Goal: Task Accomplishment & Management: Use online tool/utility

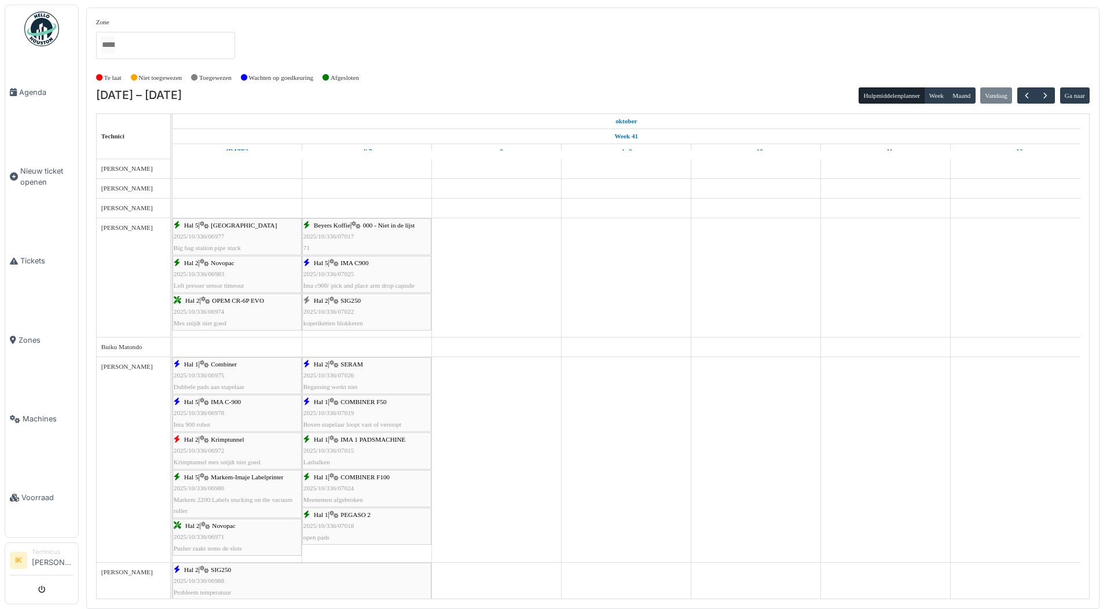
scroll to position [210, 0]
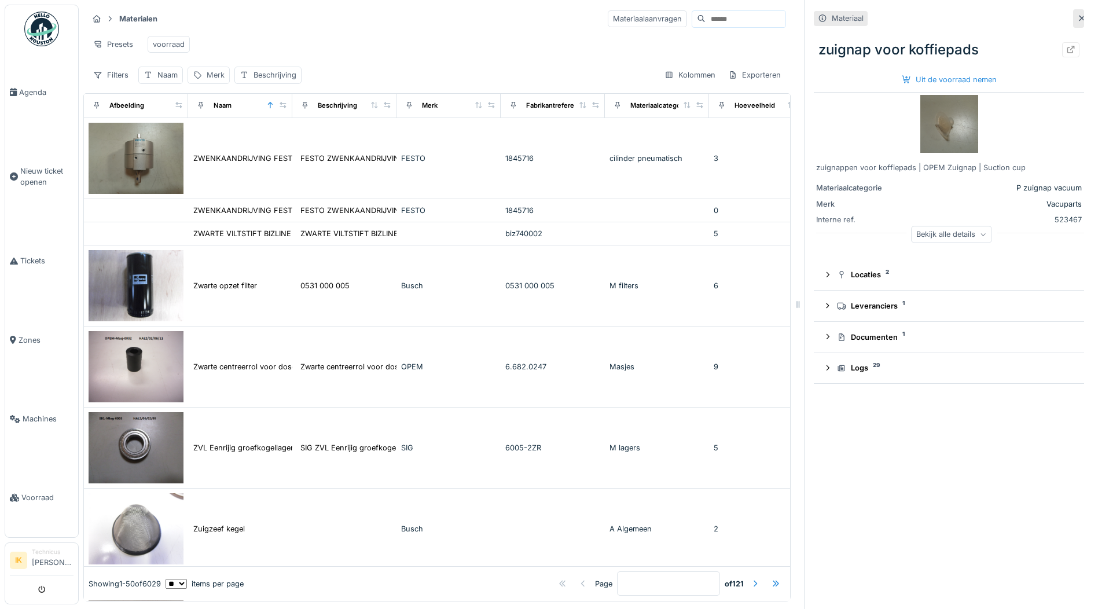
click at [218, 80] on div "Merk" at bounding box center [216, 74] width 18 height 11
click at [238, 140] on input "Merk" at bounding box center [250, 139] width 115 height 24
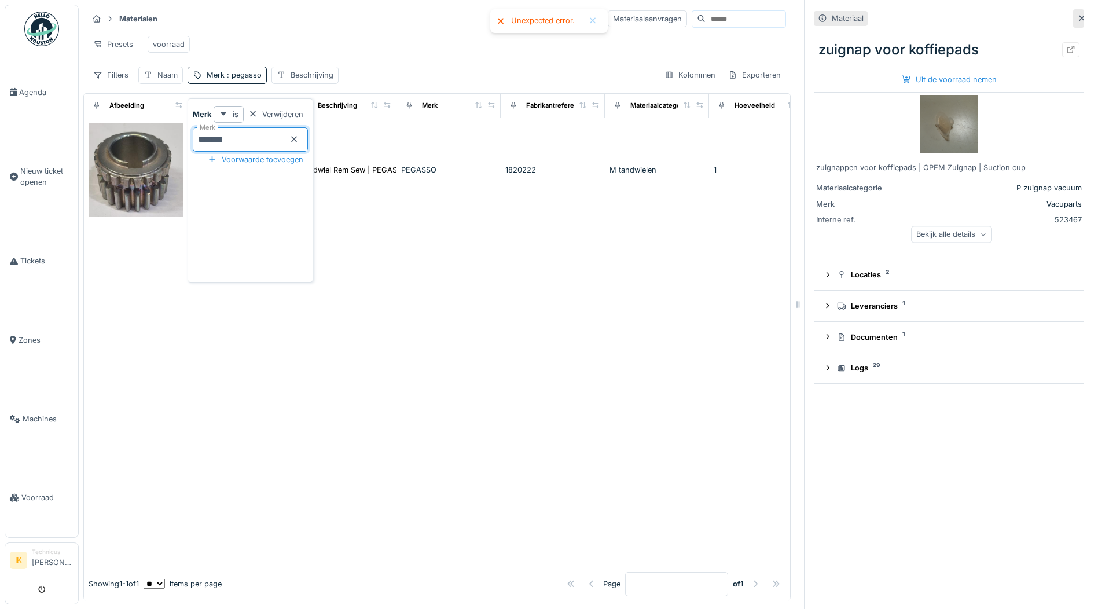
type input "*******"
click at [299, 141] on icon at bounding box center [294, 139] width 9 height 8
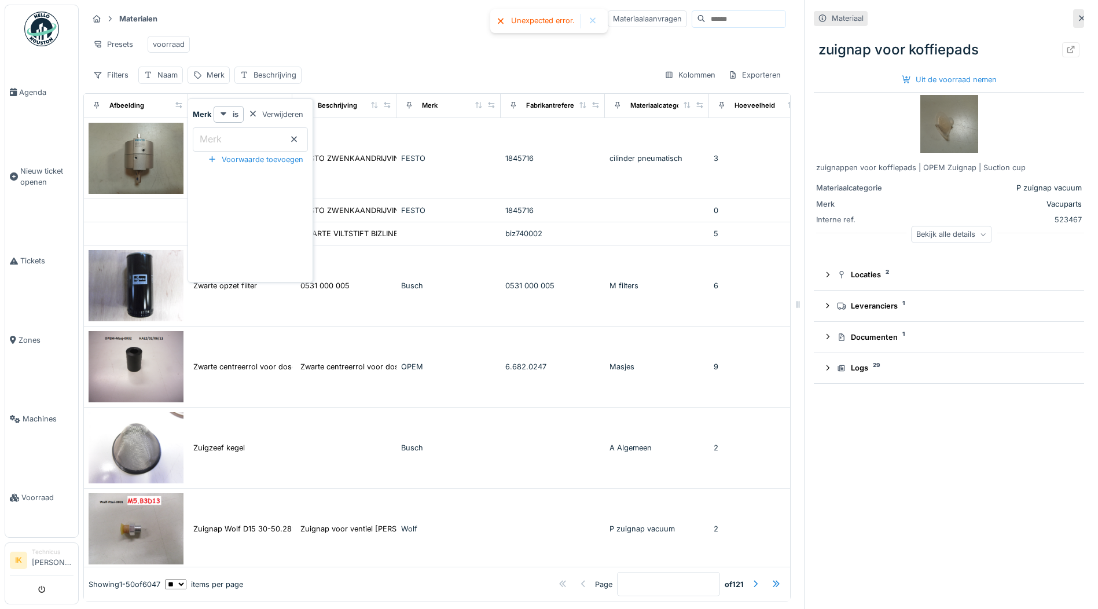
click at [349, 18] on div "Materialen Materiaalaanvragen" at bounding box center [437, 18] width 698 height 19
click at [166, 80] on div "Naam" at bounding box center [167, 74] width 20 height 11
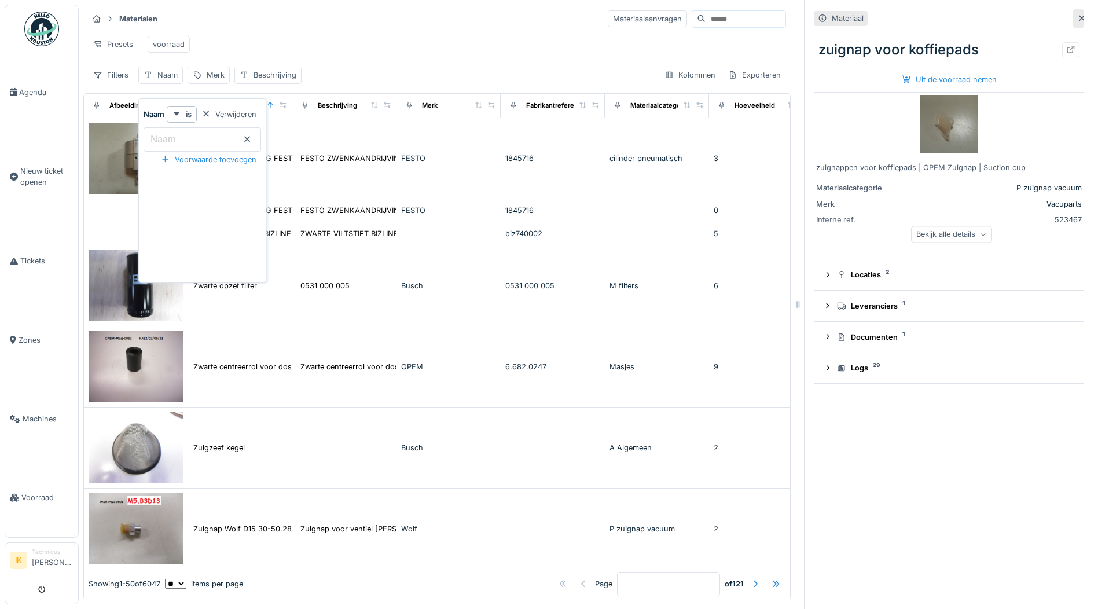
click at [178, 134] on label "Naam" at bounding box center [163, 139] width 30 height 14
click at [178, 134] on input "Naam" at bounding box center [203, 139] width 118 height 24
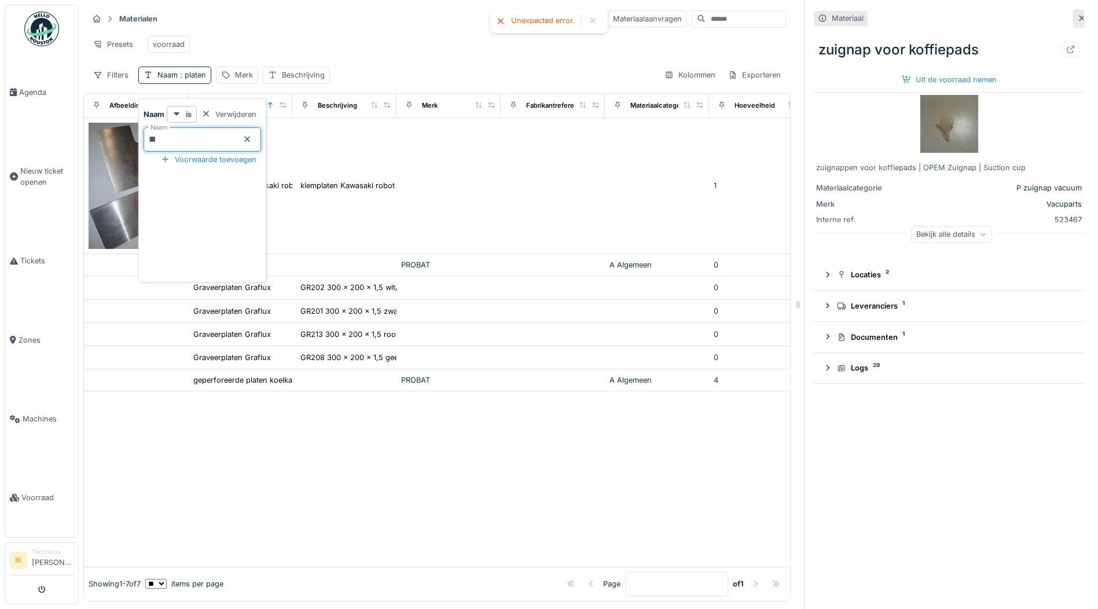
type input "*"
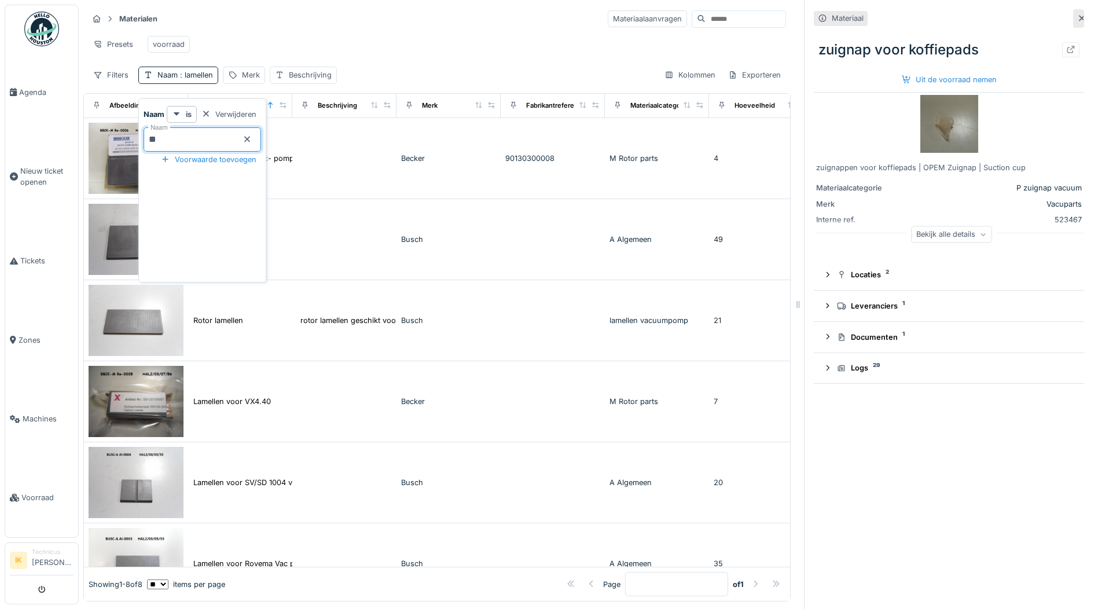
type input "*"
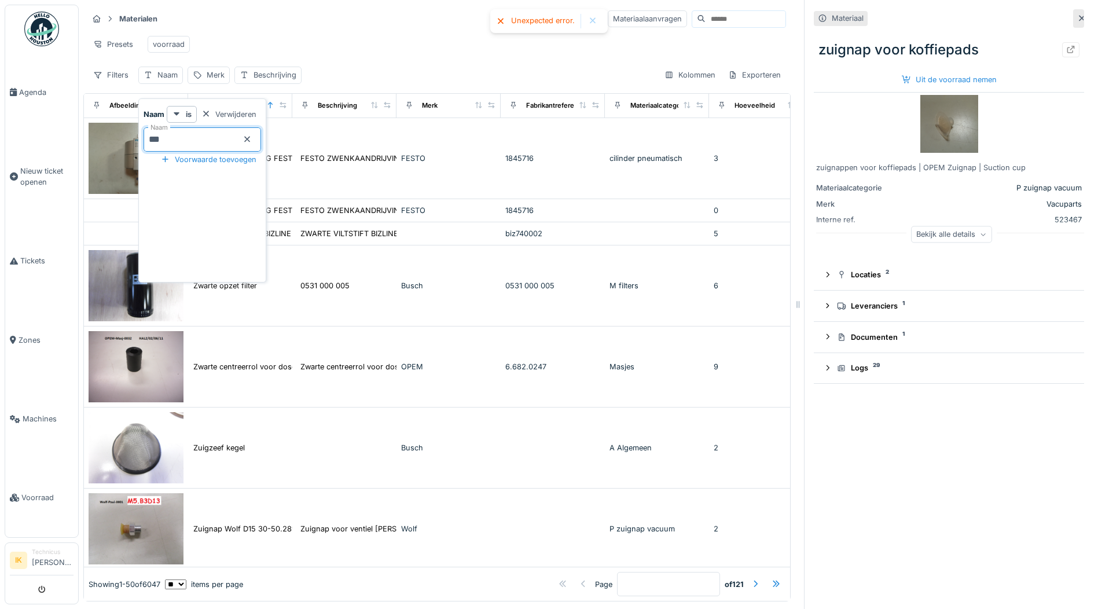
type input "****"
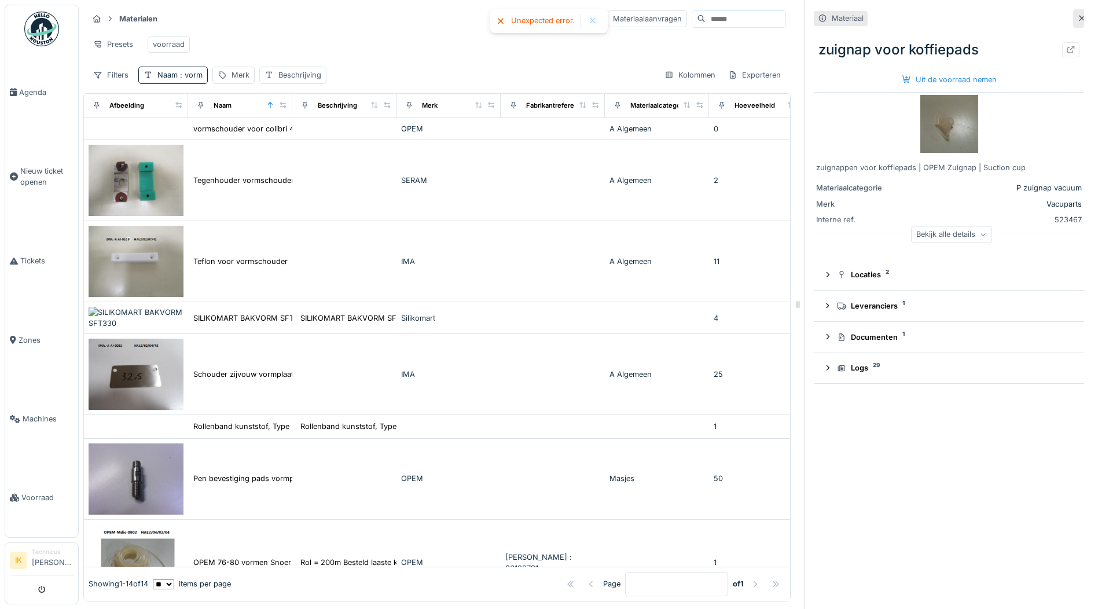
click at [430, 31] on div "Presets voorraad" at bounding box center [437, 44] width 698 height 26
click at [195, 79] on span ": vorm" at bounding box center [190, 75] width 25 height 9
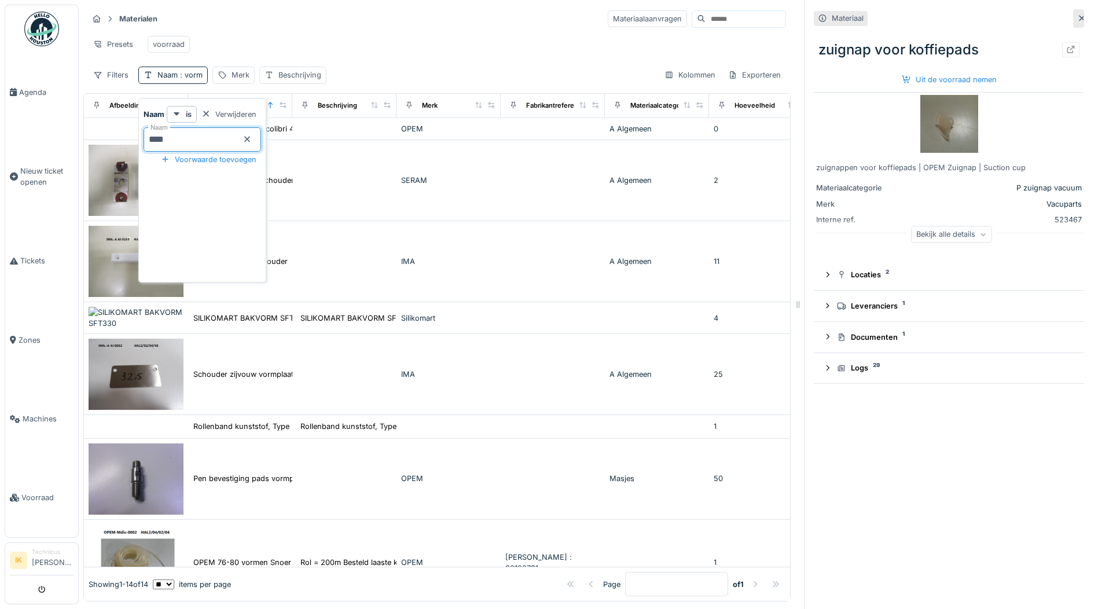
click at [192, 138] on input "****" at bounding box center [203, 139] width 118 height 24
type input "*********"
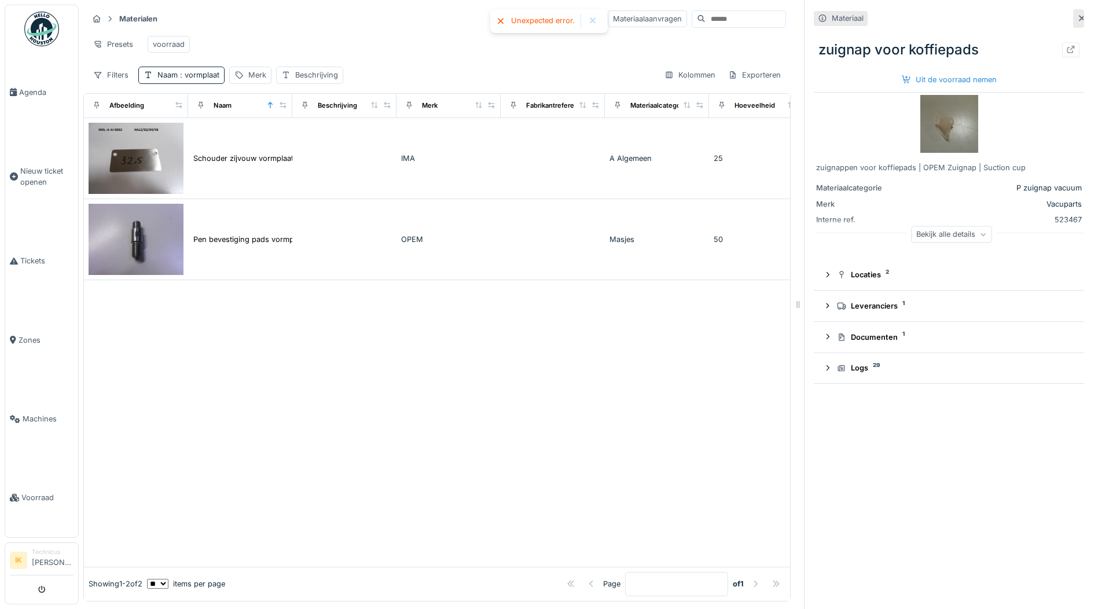
click at [366, 31] on div "Presets voorraad" at bounding box center [437, 44] width 698 height 26
click at [207, 79] on span ": vormplaat" at bounding box center [199, 75] width 42 height 9
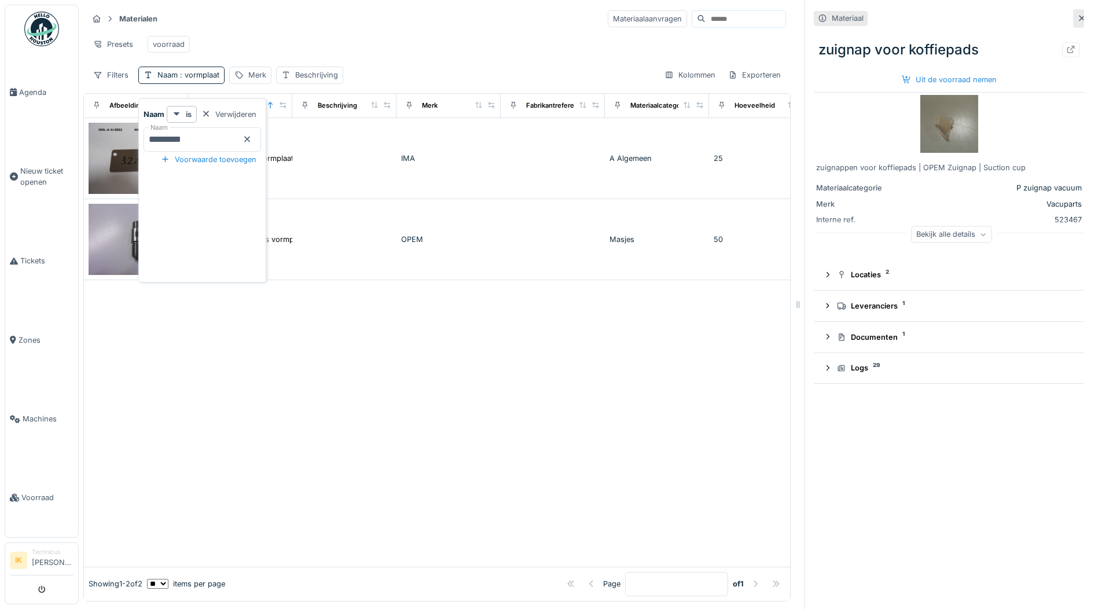
click at [250, 141] on icon at bounding box center [247, 140] width 6 height 6
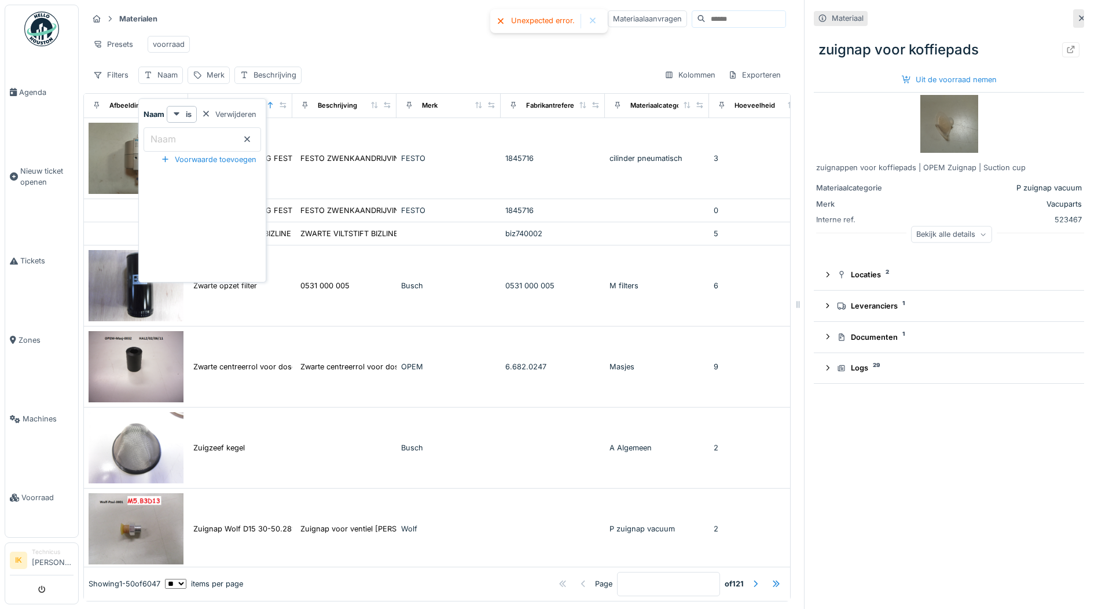
click at [189, 141] on input "Naam" at bounding box center [203, 139] width 118 height 24
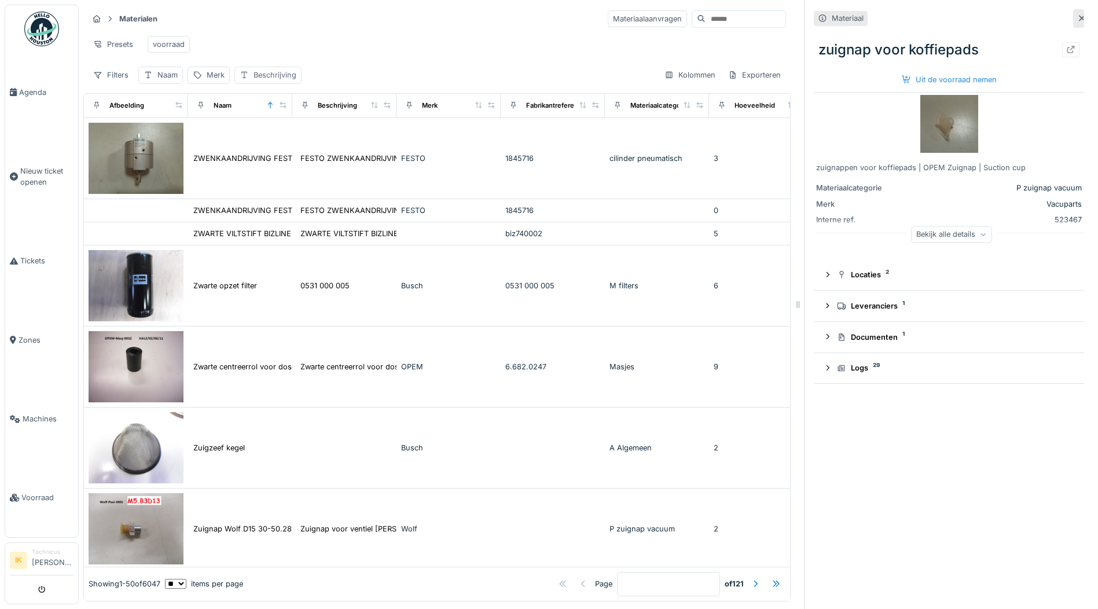
click at [266, 80] on div "Beschrijving" at bounding box center [275, 74] width 43 height 11
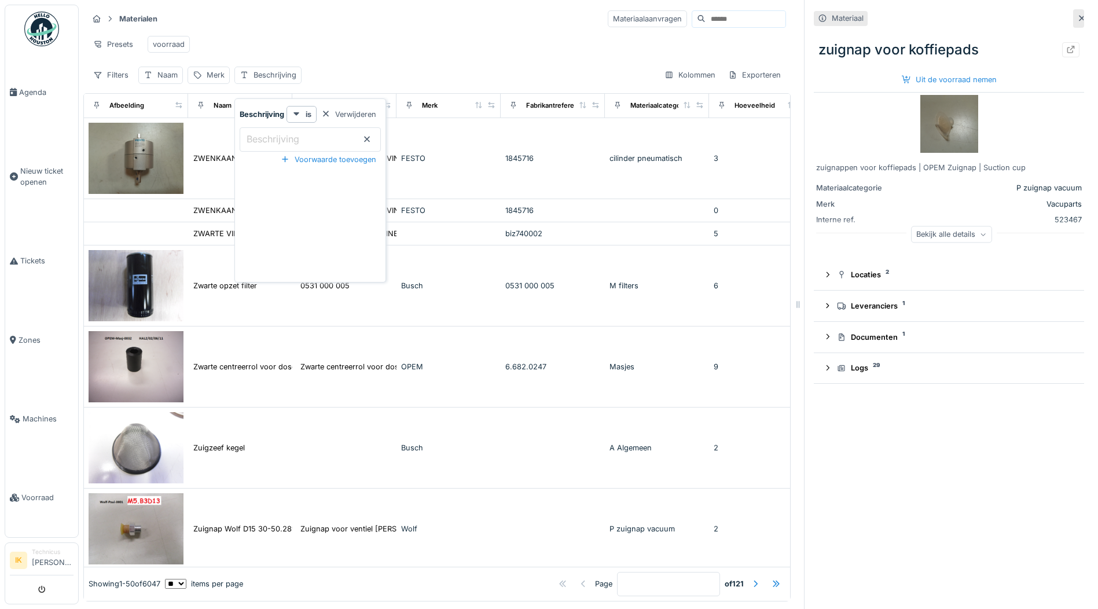
click at [272, 142] on label "Beschrijving" at bounding box center [272, 139] width 57 height 14
click at [272, 142] on input "Beschrijving" at bounding box center [310, 139] width 141 height 24
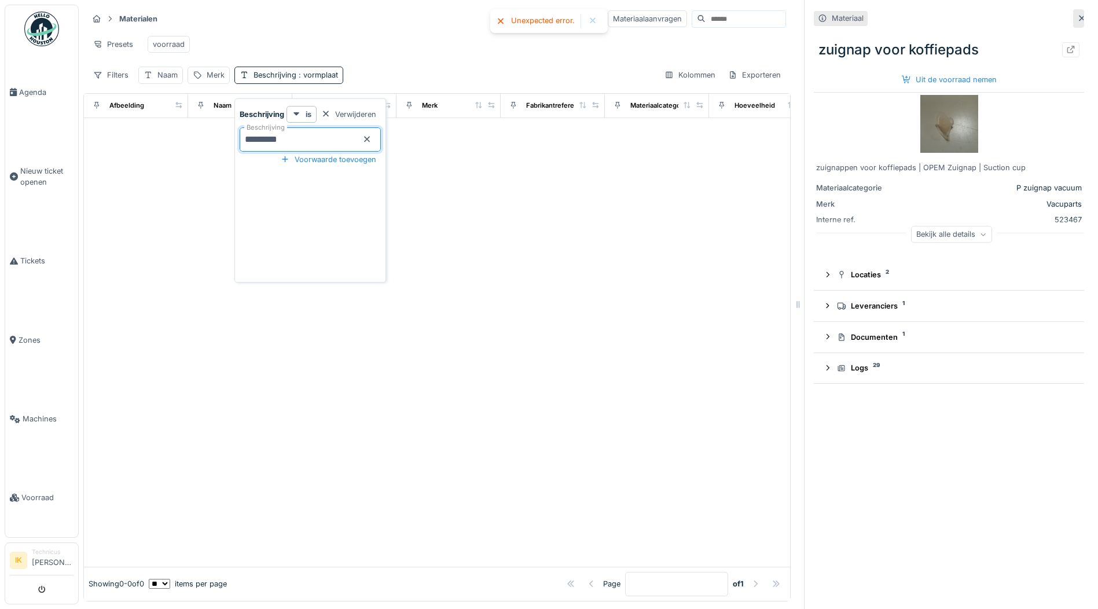
type input "*********"
click at [368, 140] on icon at bounding box center [366, 139] width 9 height 8
click at [381, 47] on div "Presets voorraad" at bounding box center [437, 44] width 698 height 26
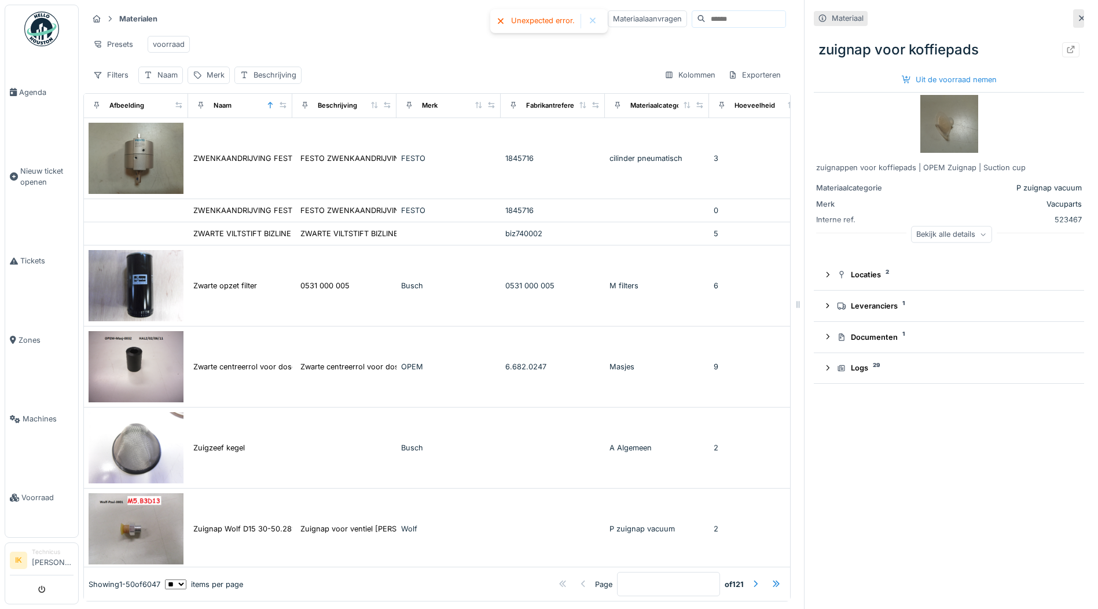
click at [381, 47] on div "Presets voorraad" at bounding box center [437, 44] width 698 height 26
click at [592, 19] on div at bounding box center [592, 21] width 9 height 10
click at [164, 80] on div "Naam" at bounding box center [167, 74] width 20 height 11
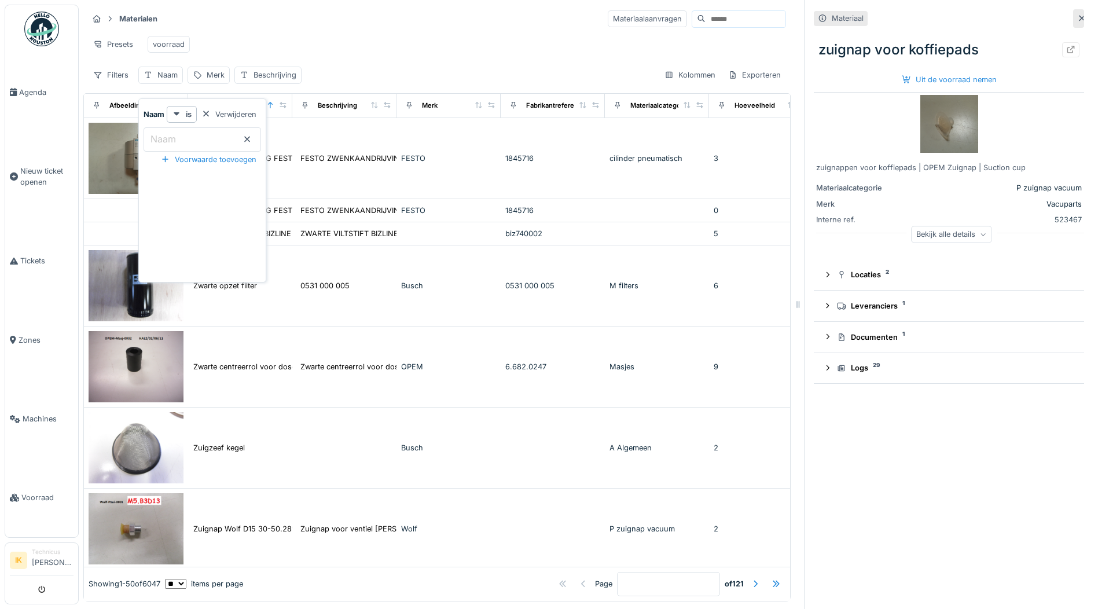
click at [175, 140] on label "Naam" at bounding box center [163, 139] width 30 height 14
click at [175, 140] on input "Naam" at bounding box center [203, 139] width 118 height 24
type input "*********"
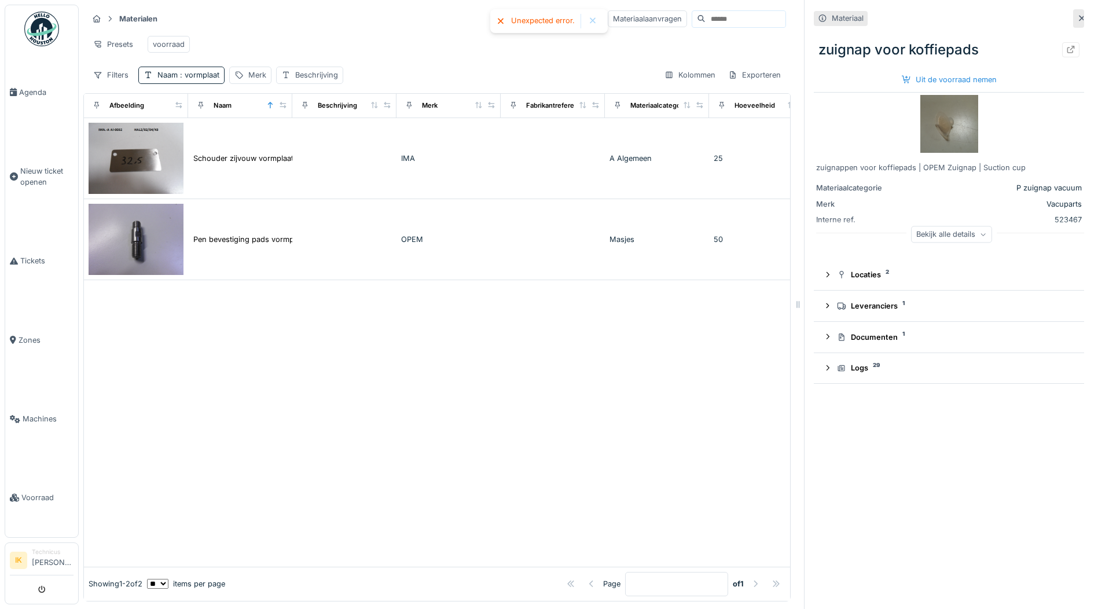
click at [503, 21] on icon at bounding box center [500, 21] width 9 height 8
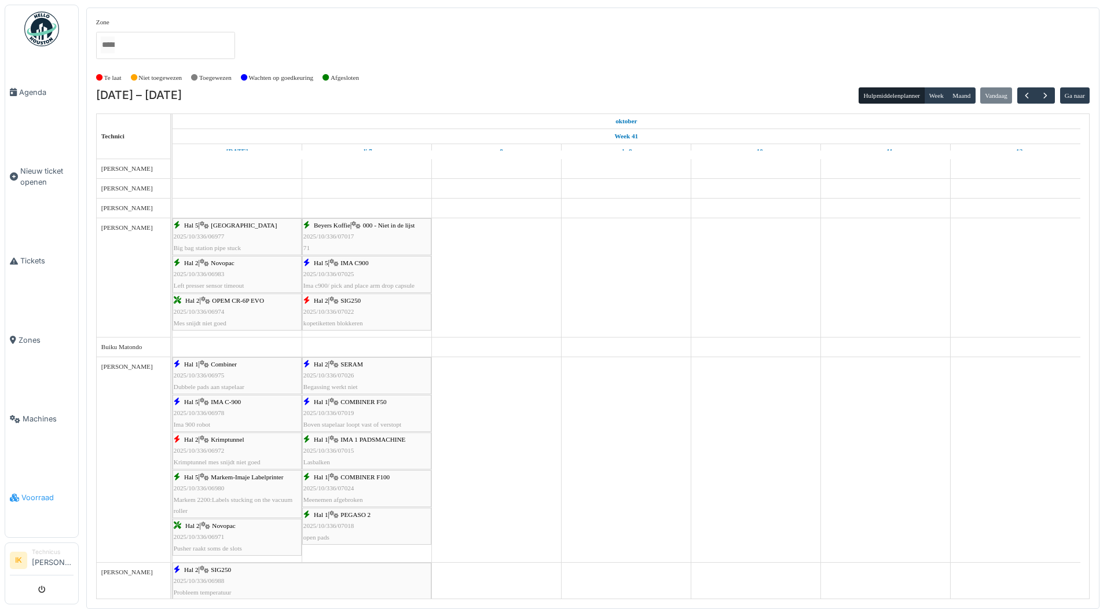
click at [38, 492] on span "Voorraad" at bounding box center [47, 497] width 52 height 11
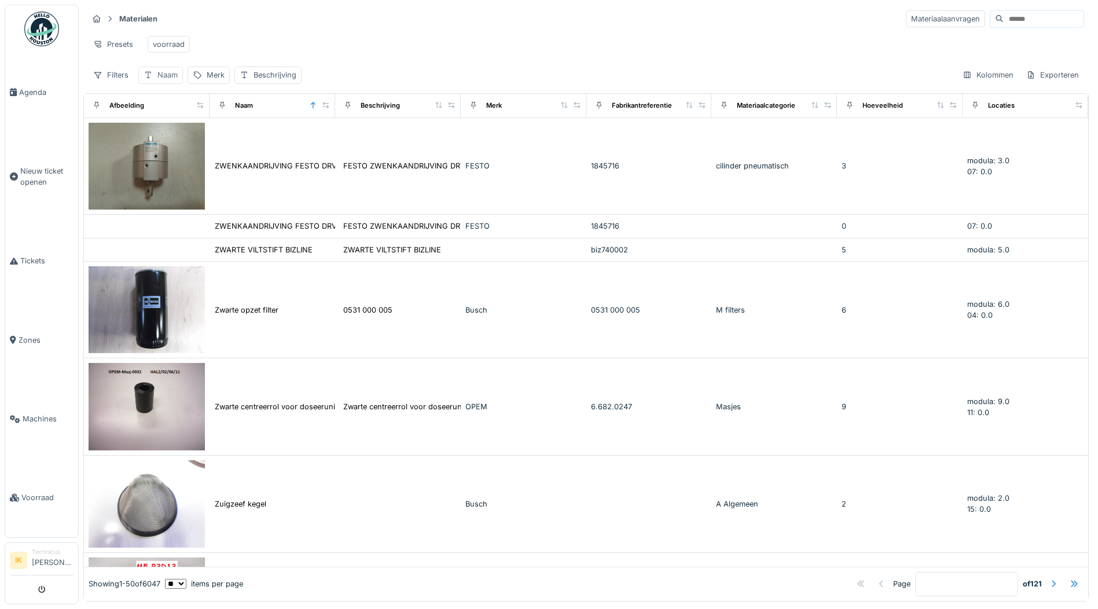
click at [163, 80] on div "Naam" at bounding box center [167, 74] width 20 height 11
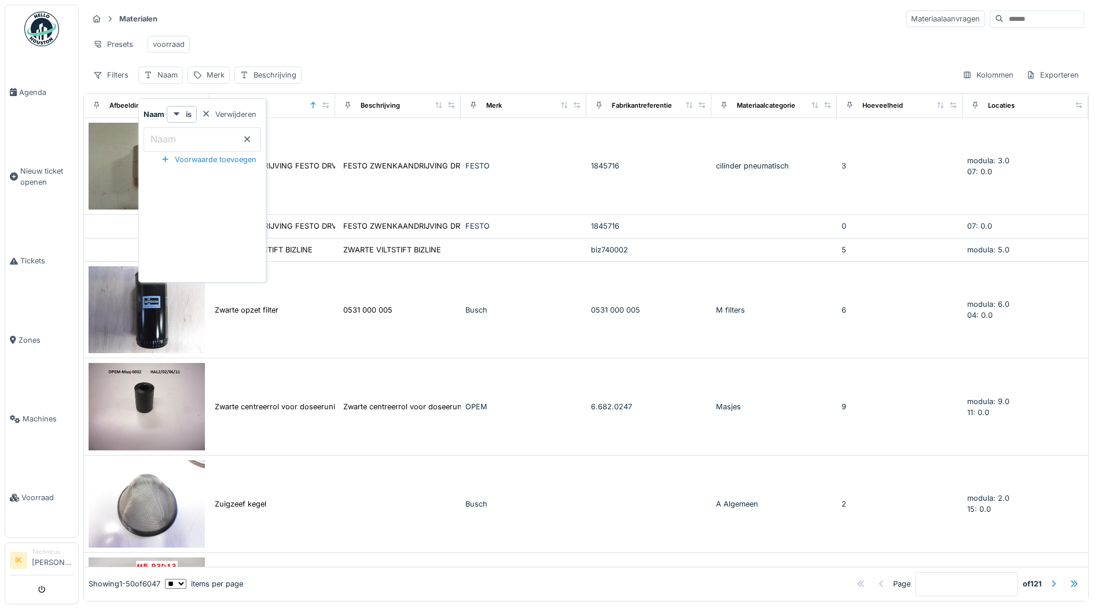
click at [186, 145] on input "Naam" at bounding box center [203, 139] width 118 height 24
type input "*********"
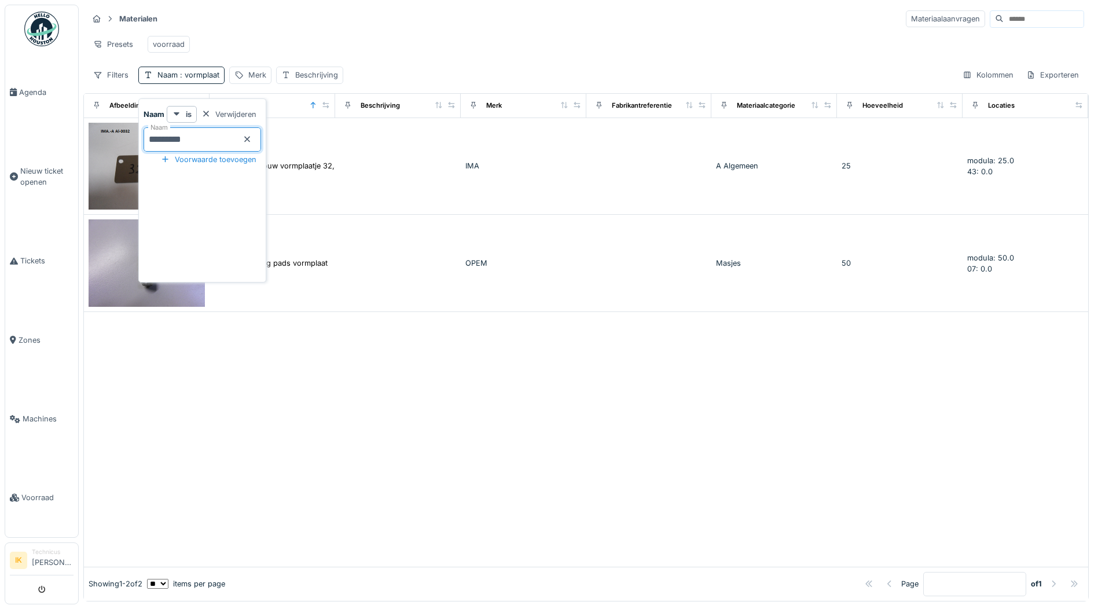
click at [252, 139] on icon at bounding box center [247, 139] width 9 height 8
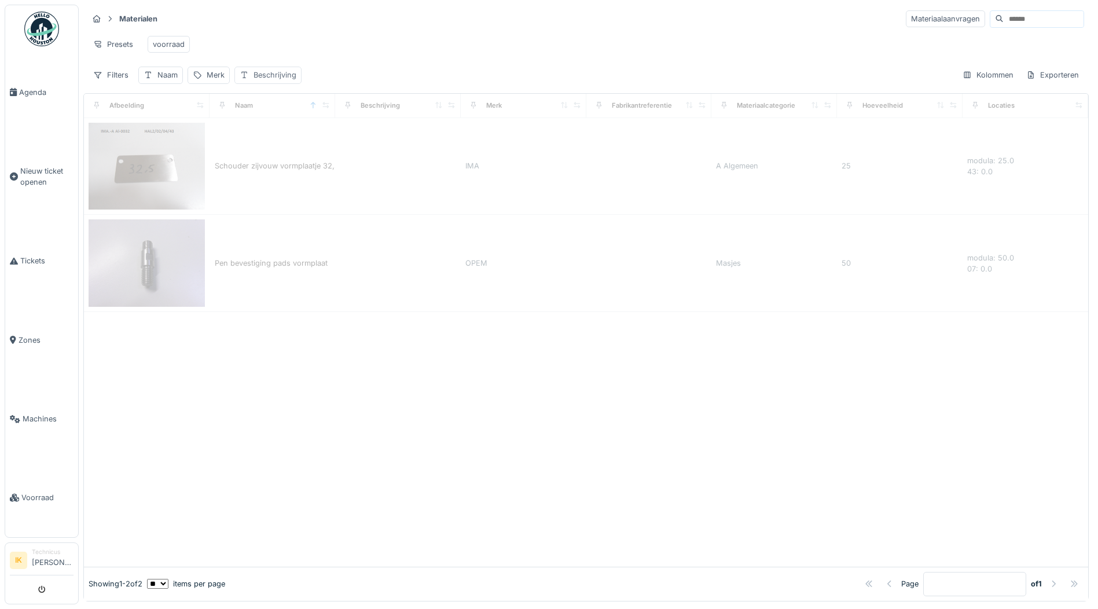
click at [279, 80] on div "Beschrijving" at bounding box center [275, 74] width 43 height 11
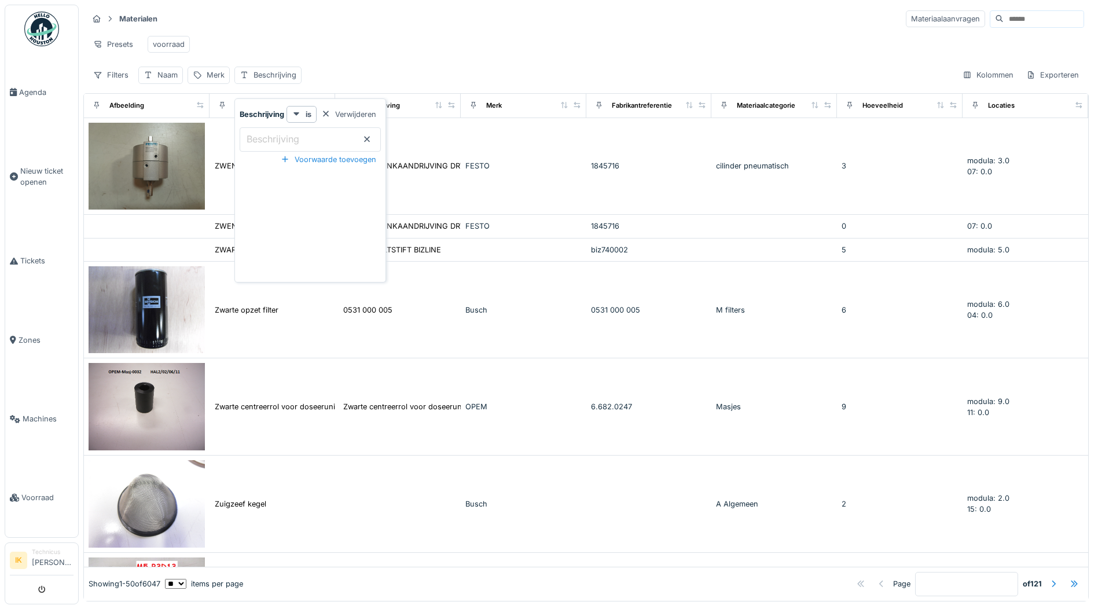
click at [272, 137] on label "Beschrijving" at bounding box center [272, 139] width 57 height 14
click at [272, 137] on input "Beschrijving" at bounding box center [310, 139] width 141 height 24
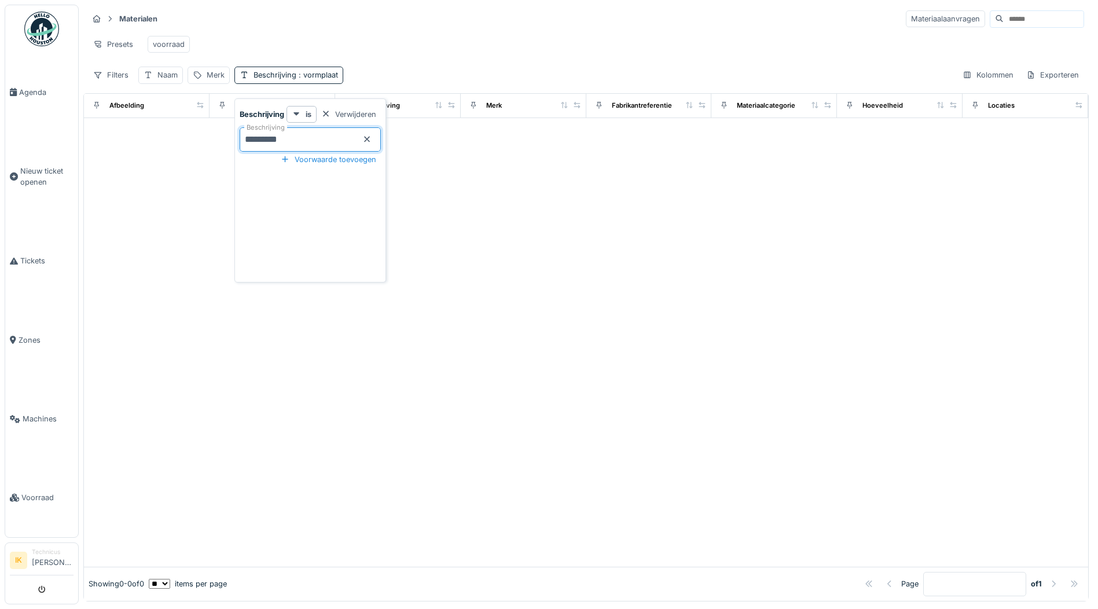
type input "*********"
click at [368, 136] on icon at bounding box center [366, 139] width 9 height 8
click at [366, 33] on div "Presets voorraad" at bounding box center [586, 44] width 996 height 26
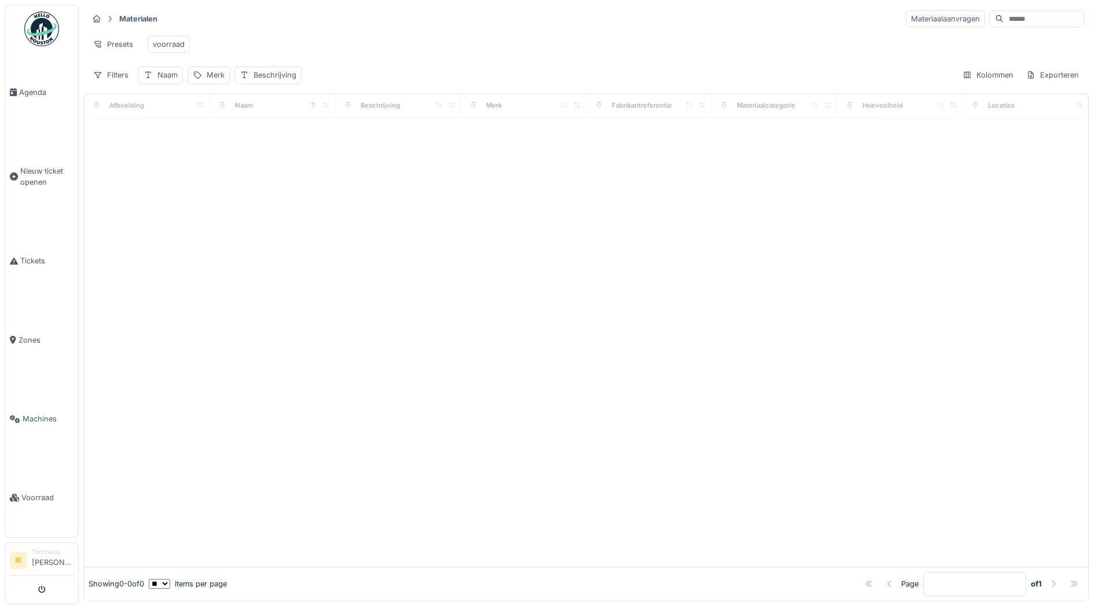
click at [366, 32] on div "Presets voorraad" at bounding box center [586, 44] width 996 height 26
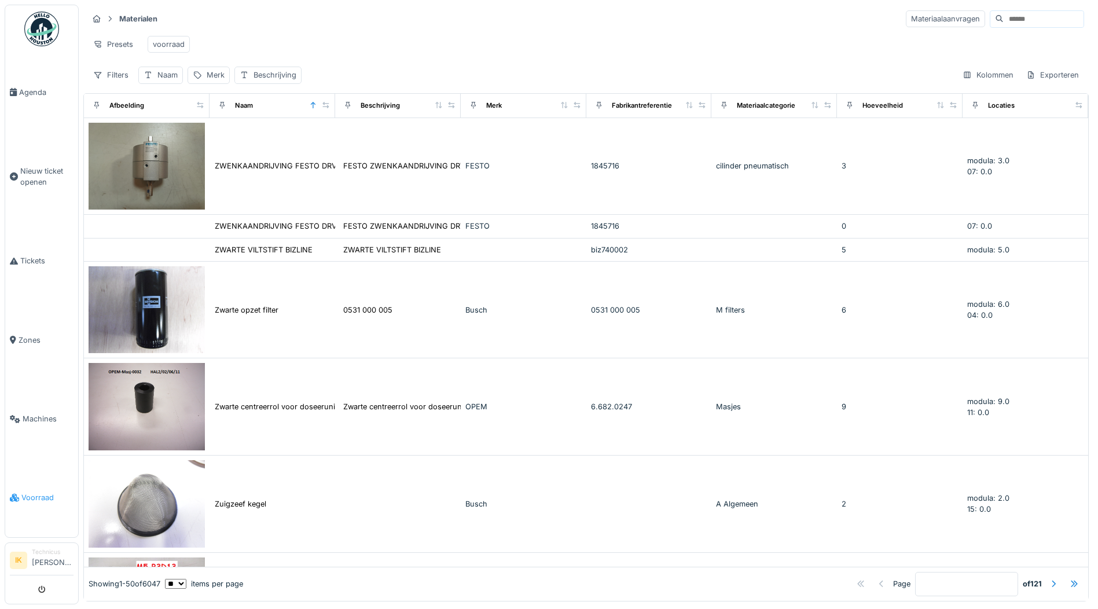
click at [34, 492] on span "Voorraad" at bounding box center [47, 497] width 52 height 11
click at [217, 80] on div "Merk" at bounding box center [216, 74] width 18 height 11
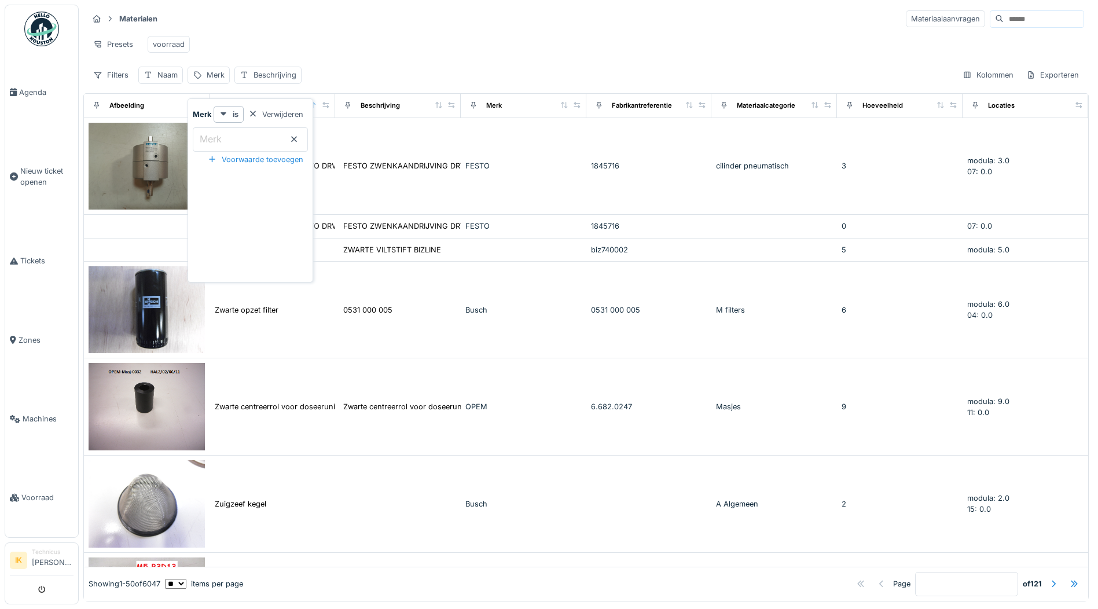
click at [217, 137] on label "Merk" at bounding box center [210, 139] width 27 height 14
click at [217, 137] on input "Merk" at bounding box center [250, 139] width 115 height 24
type input "****"
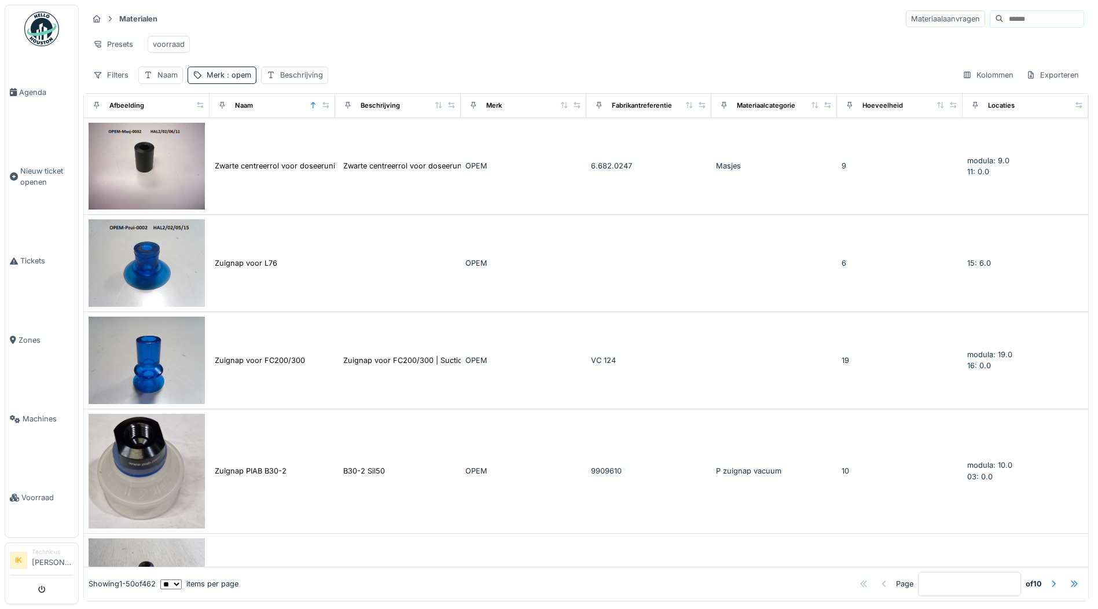
click at [375, 37] on div "Presets voorraad" at bounding box center [586, 44] width 996 height 26
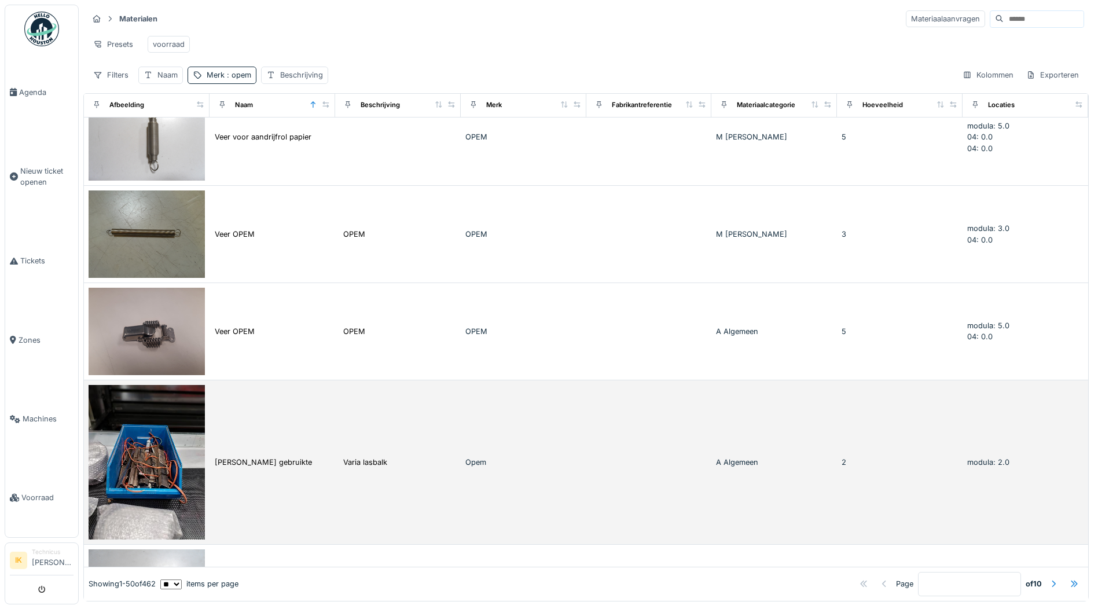
scroll to position [4251, 0]
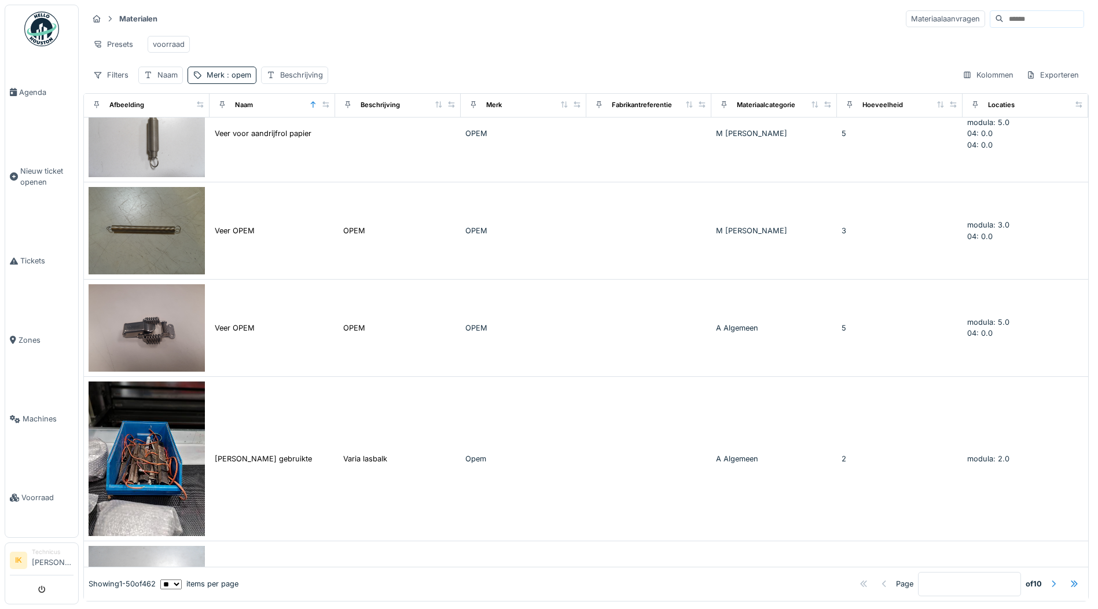
click at [1049, 578] on div at bounding box center [1053, 583] width 9 height 11
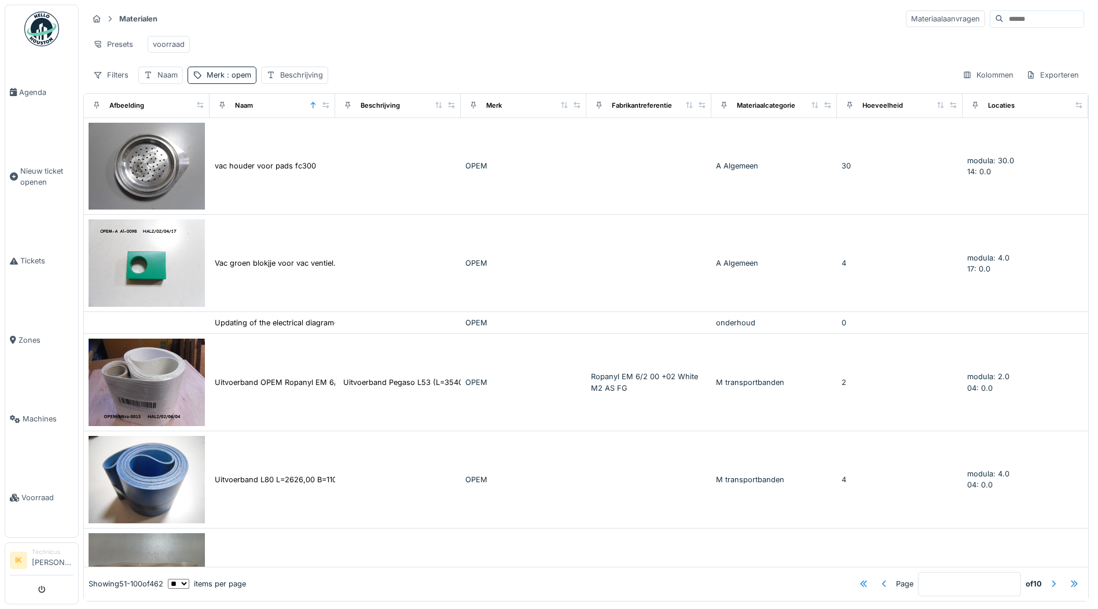
scroll to position [0, 0]
click at [1049, 578] on div at bounding box center [1053, 583] width 9 height 11
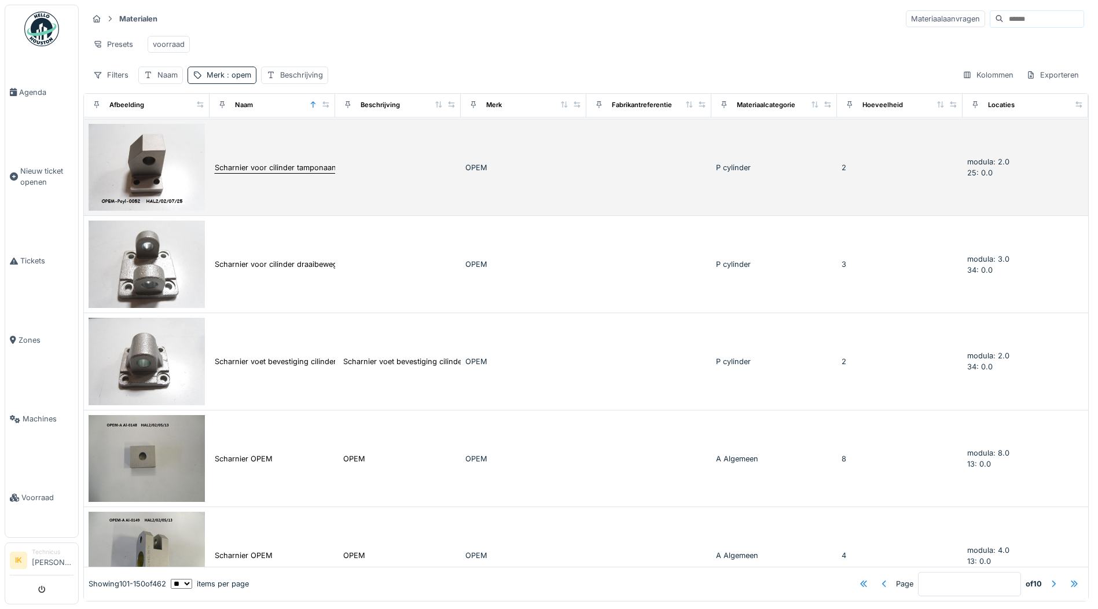
scroll to position [4035, 0]
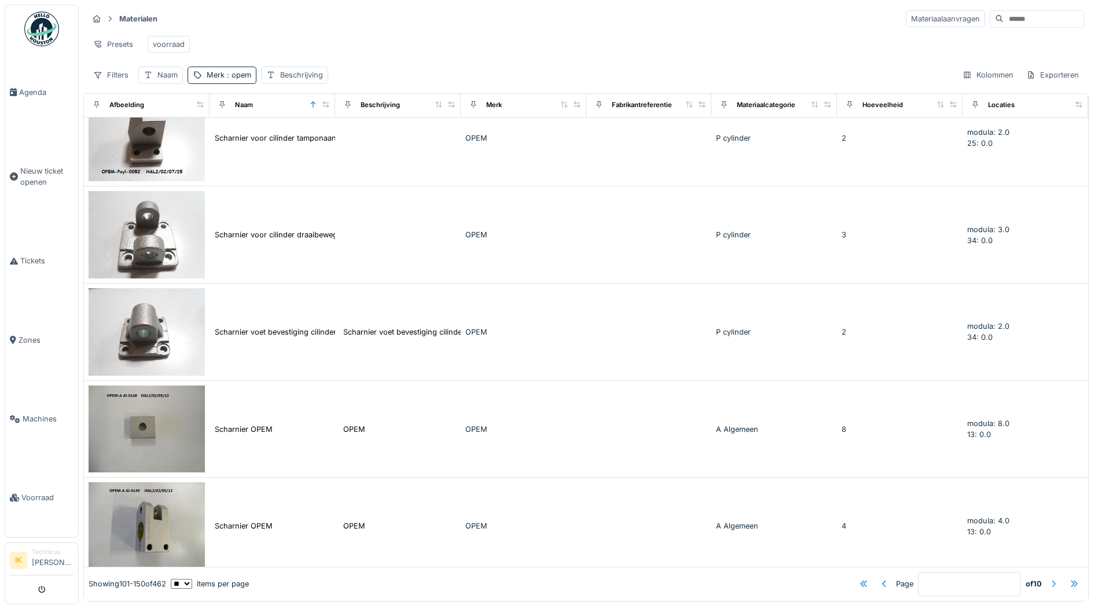
click at [1049, 578] on div at bounding box center [1053, 583] width 9 height 11
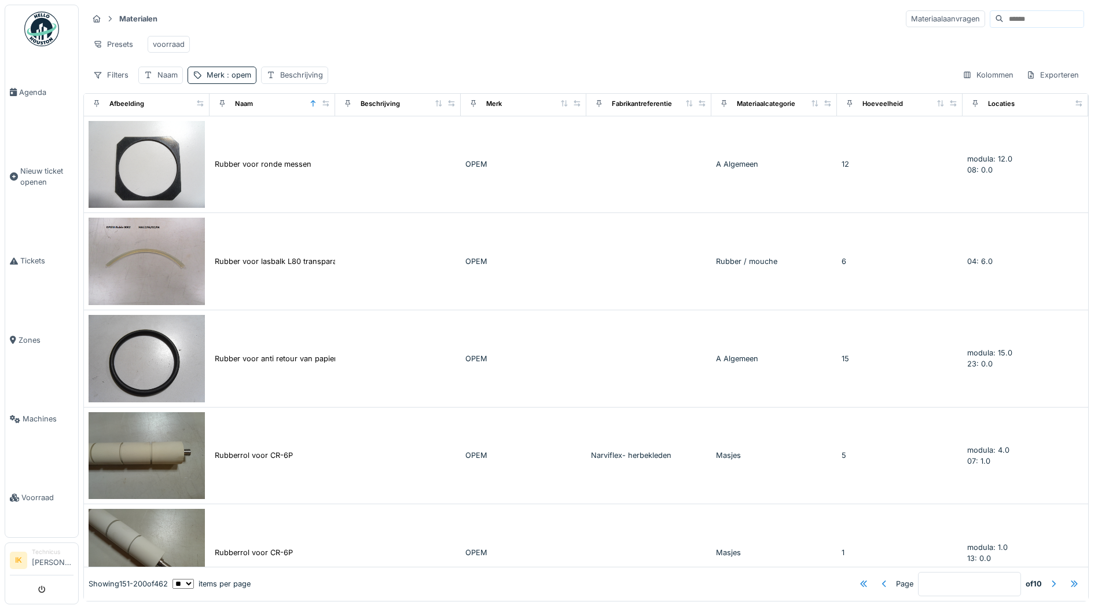
scroll to position [0, 0]
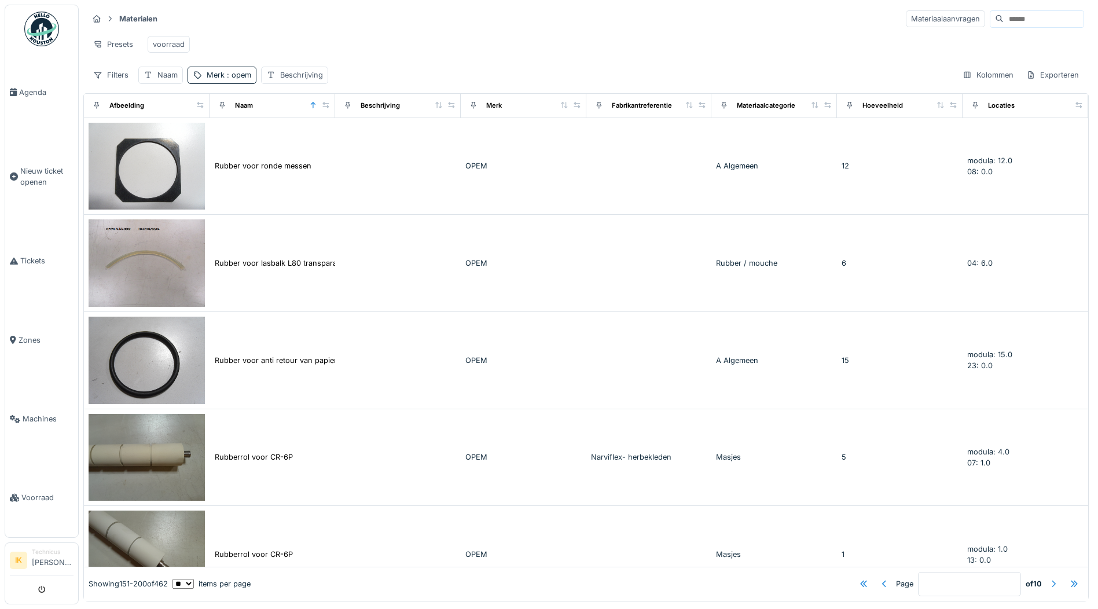
click at [1049, 578] on div at bounding box center [1053, 583] width 9 height 11
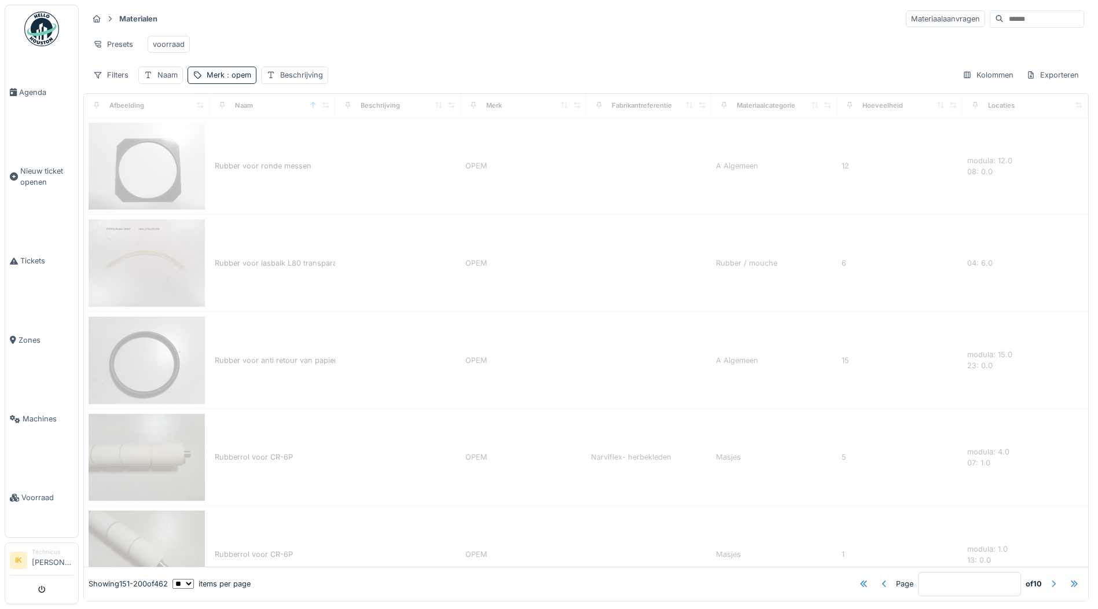
type input "*"
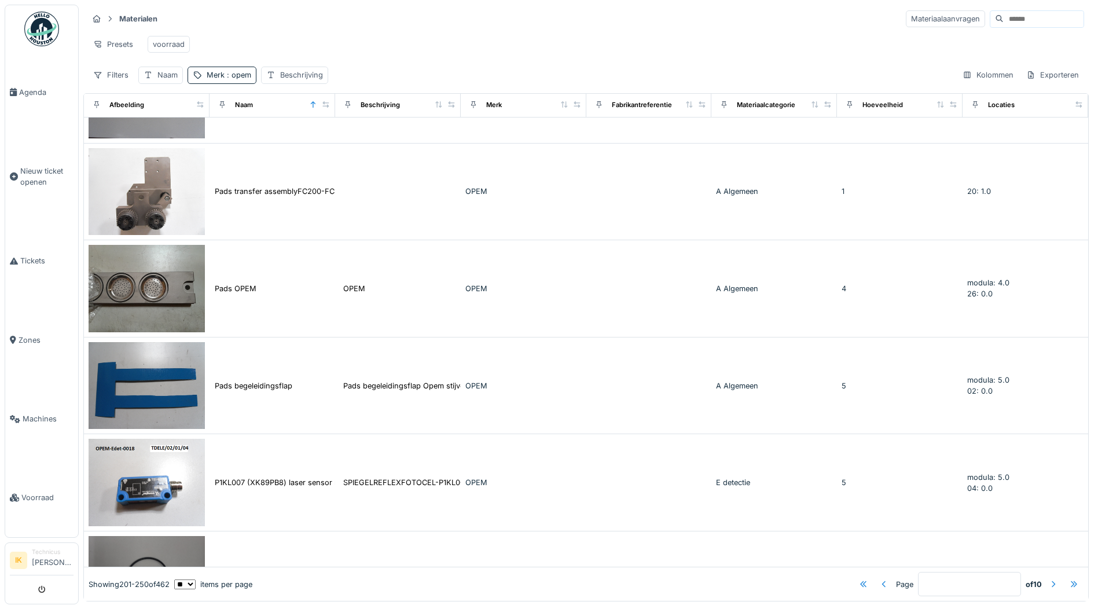
scroll to position [984, 0]
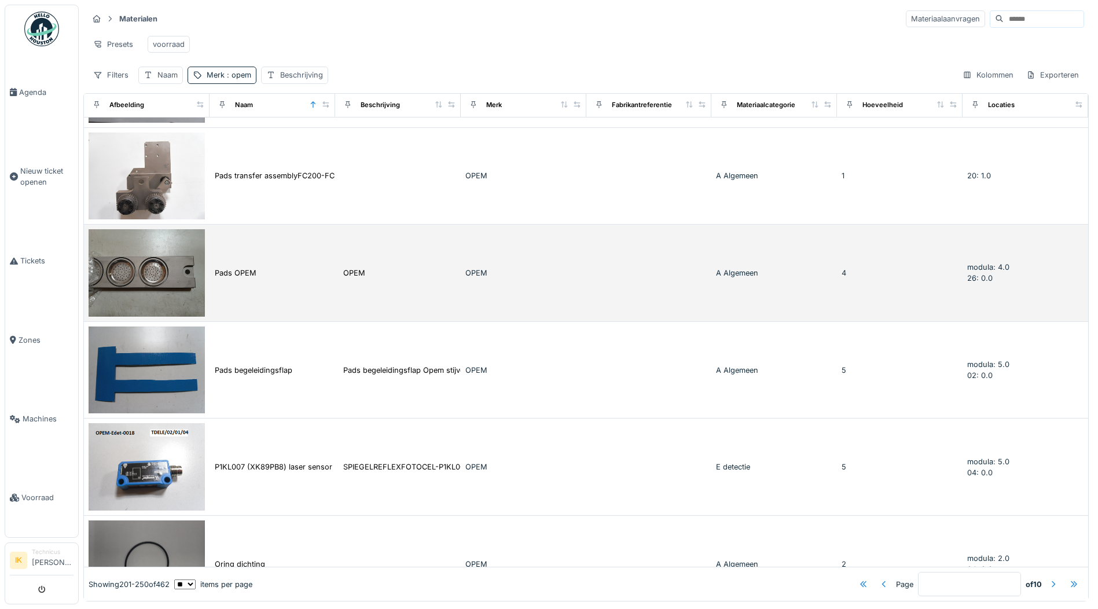
click at [186, 257] on img at bounding box center [147, 272] width 116 height 87
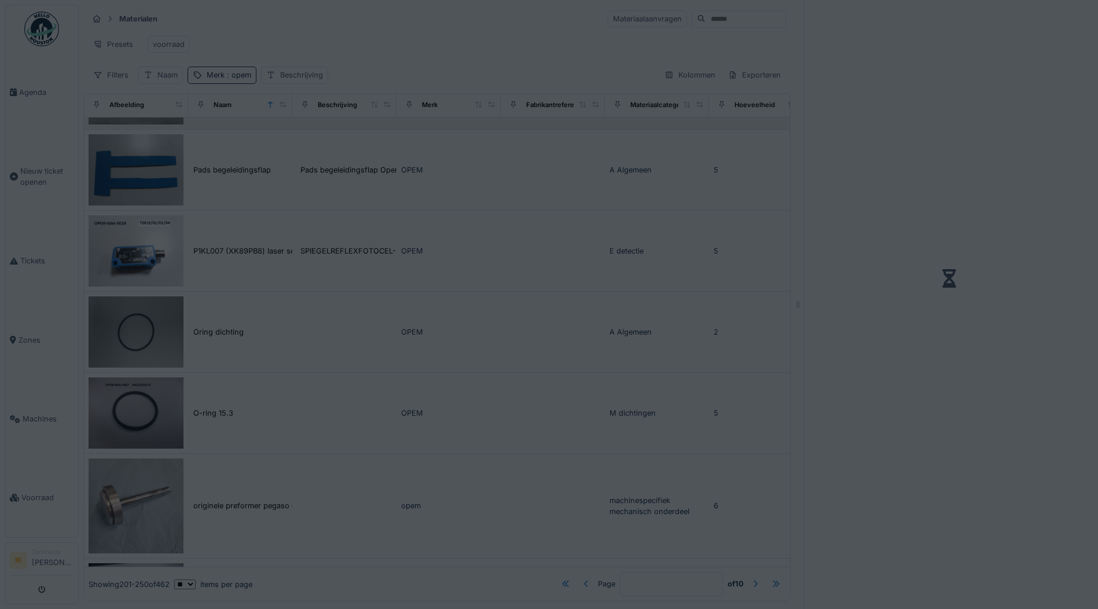
scroll to position [862, 0]
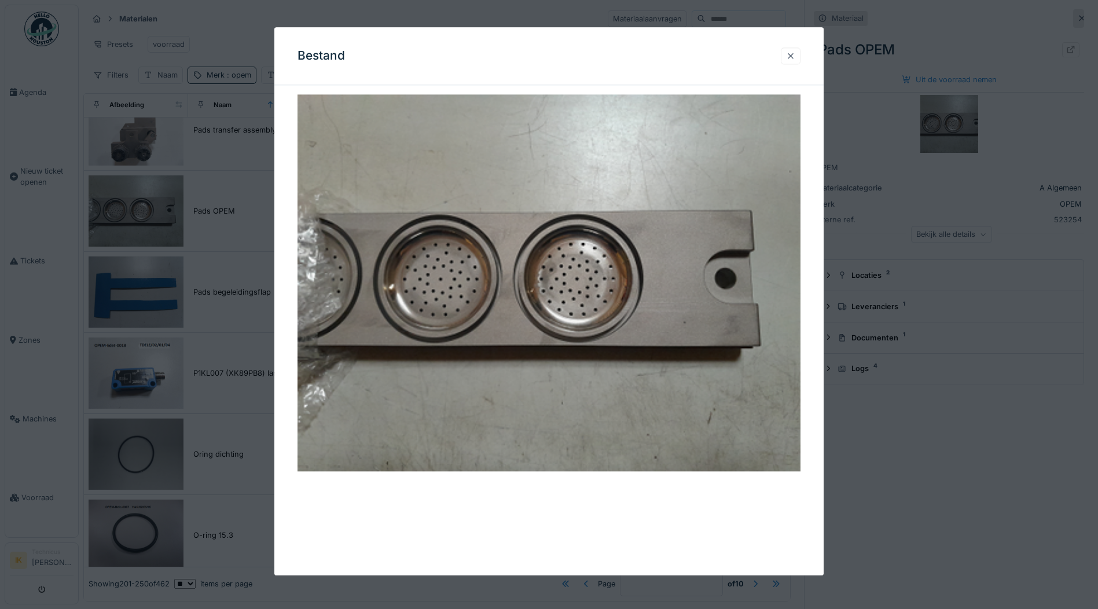
click at [794, 57] on div at bounding box center [790, 55] width 9 height 11
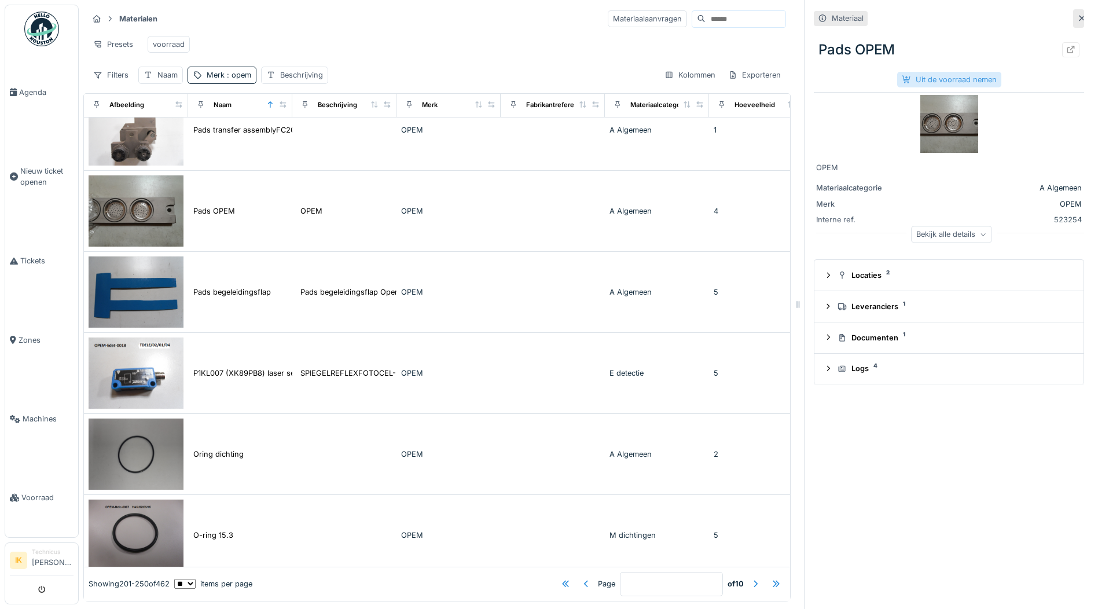
click at [946, 78] on div "Uit de voorraad nemen" at bounding box center [949, 80] width 104 height 16
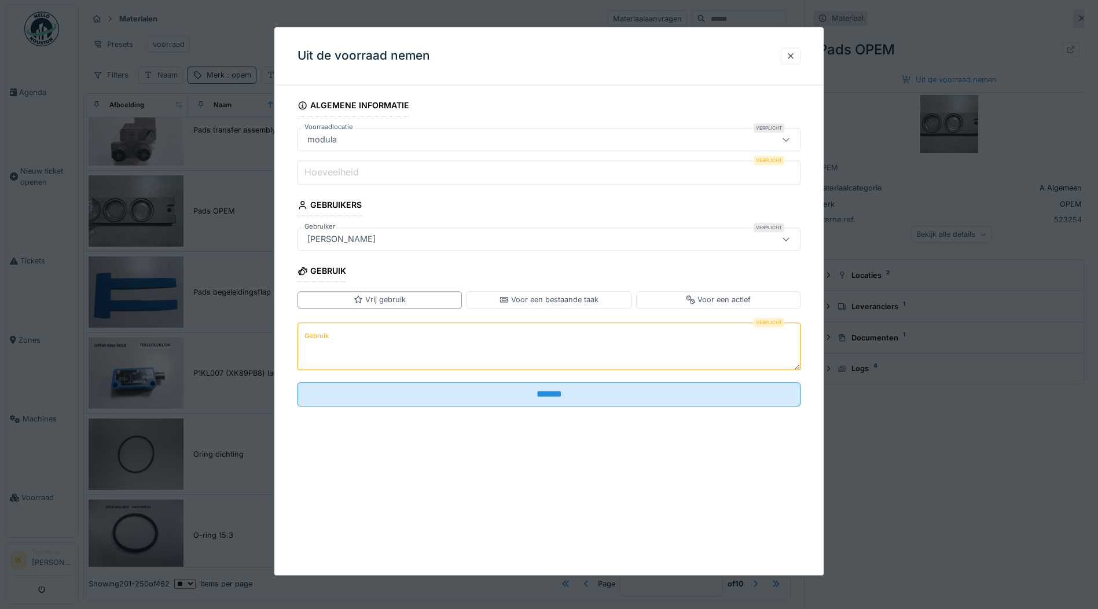
click at [322, 174] on label "Hoeveelheid" at bounding box center [331, 173] width 59 height 14
click at [322, 174] on input "Hoeveelheid" at bounding box center [549, 172] width 503 height 24
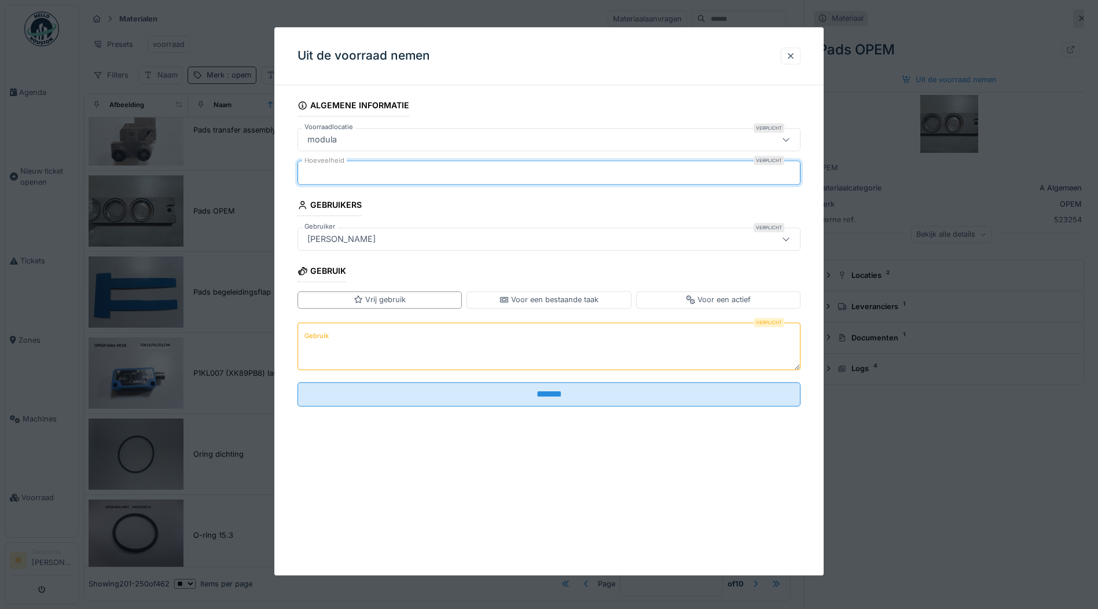
type input "*"
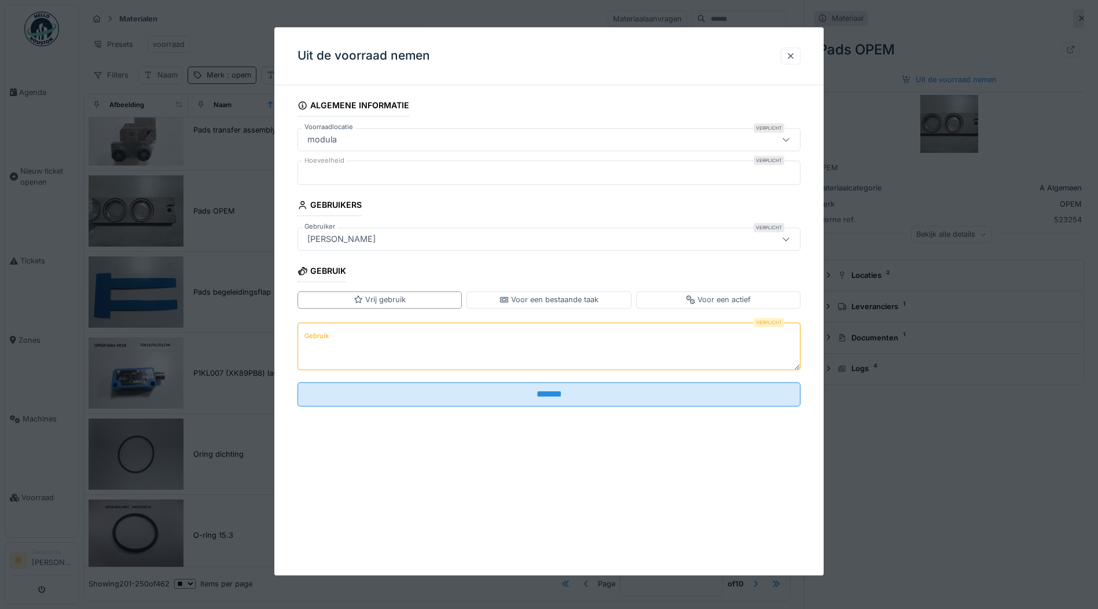
click at [350, 338] on textarea "Gebruik" at bounding box center [549, 346] width 503 height 47
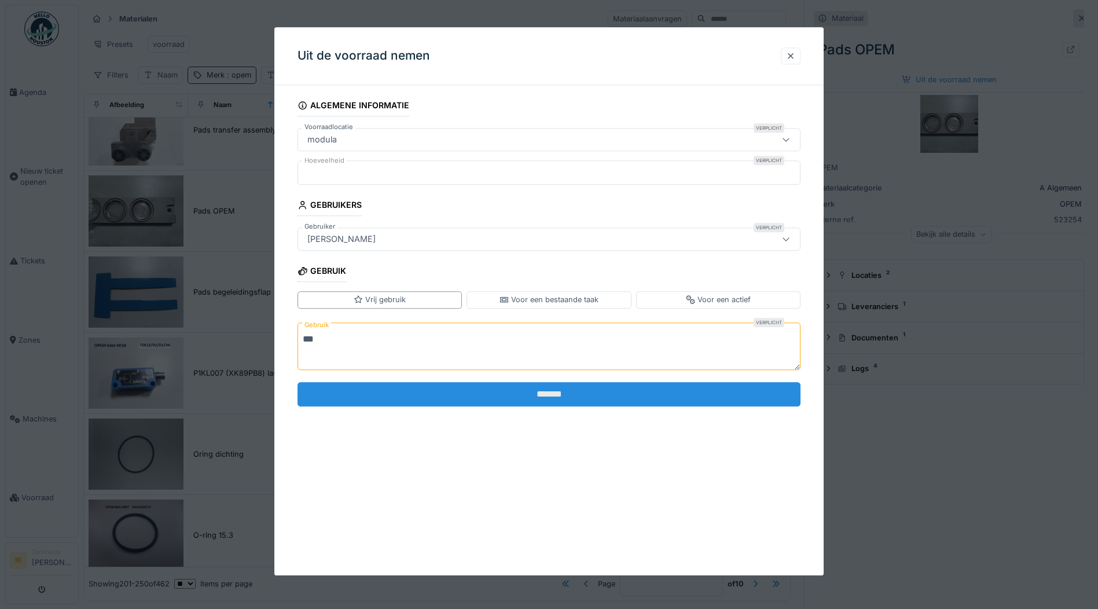
type textarea "***"
click at [576, 394] on input "*******" at bounding box center [549, 394] width 503 height 24
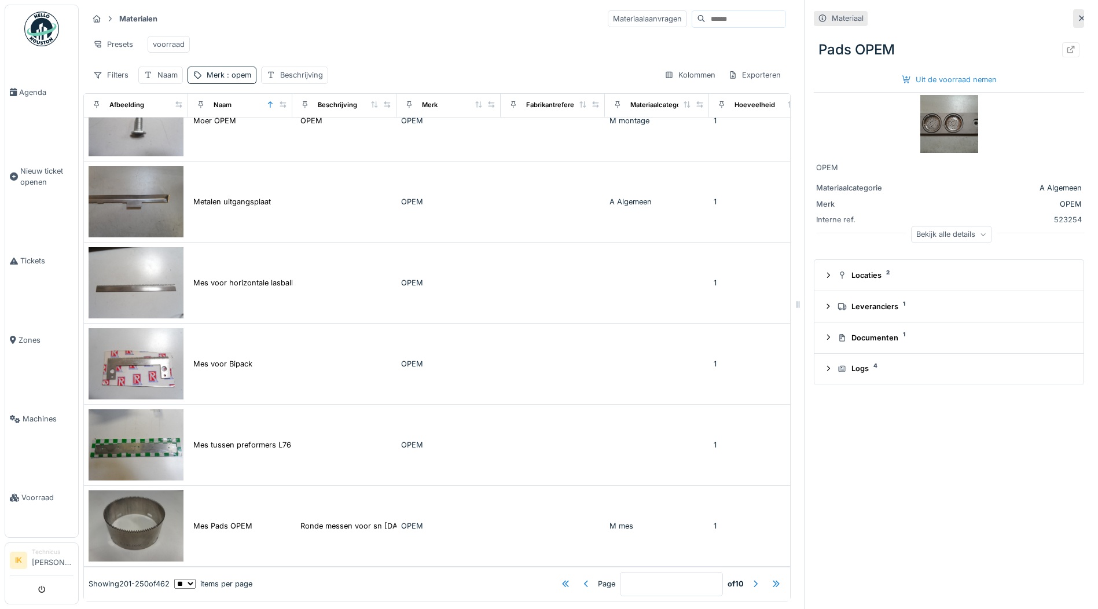
scroll to position [3505, 0]
click at [751, 578] on div at bounding box center [755, 583] width 9 height 11
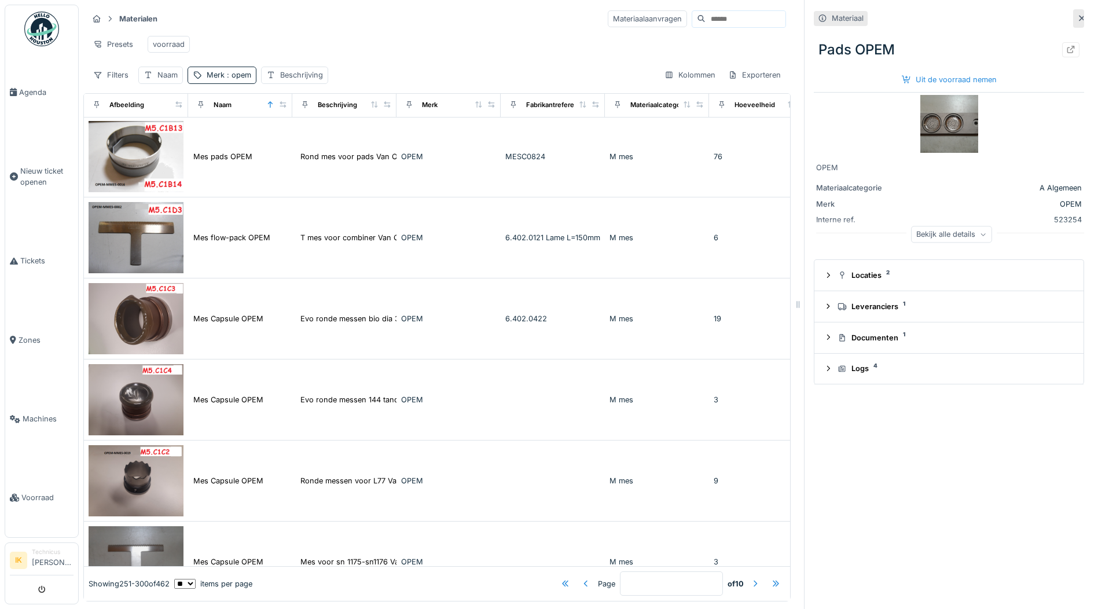
scroll to position [0, 0]
click at [751, 578] on div at bounding box center [755, 583] width 9 height 11
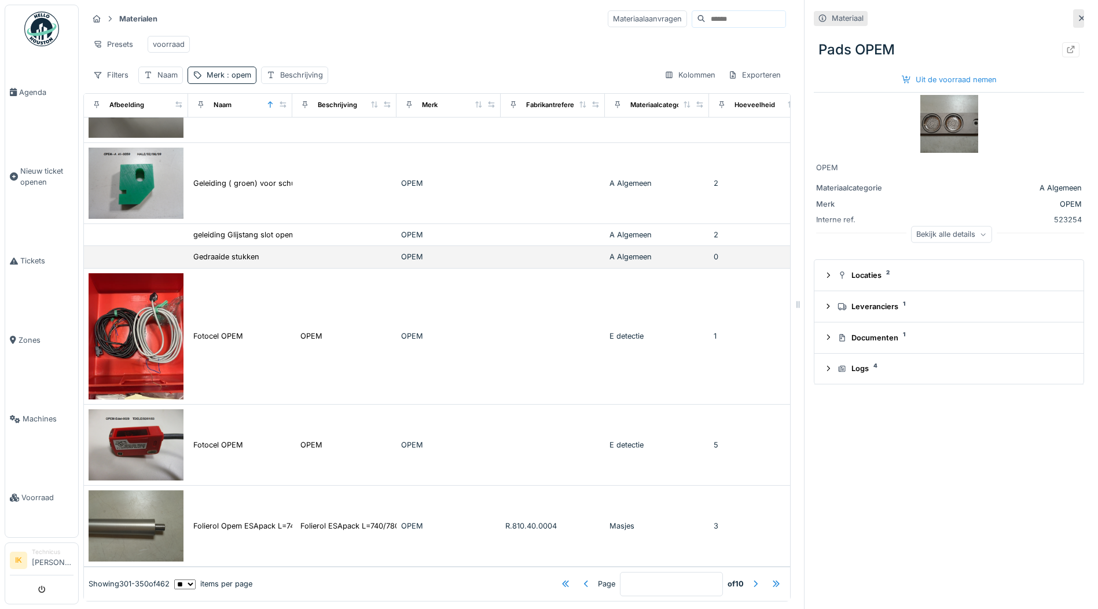
scroll to position [3300, 0]
click at [751, 578] on div at bounding box center [755, 583] width 9 height 11
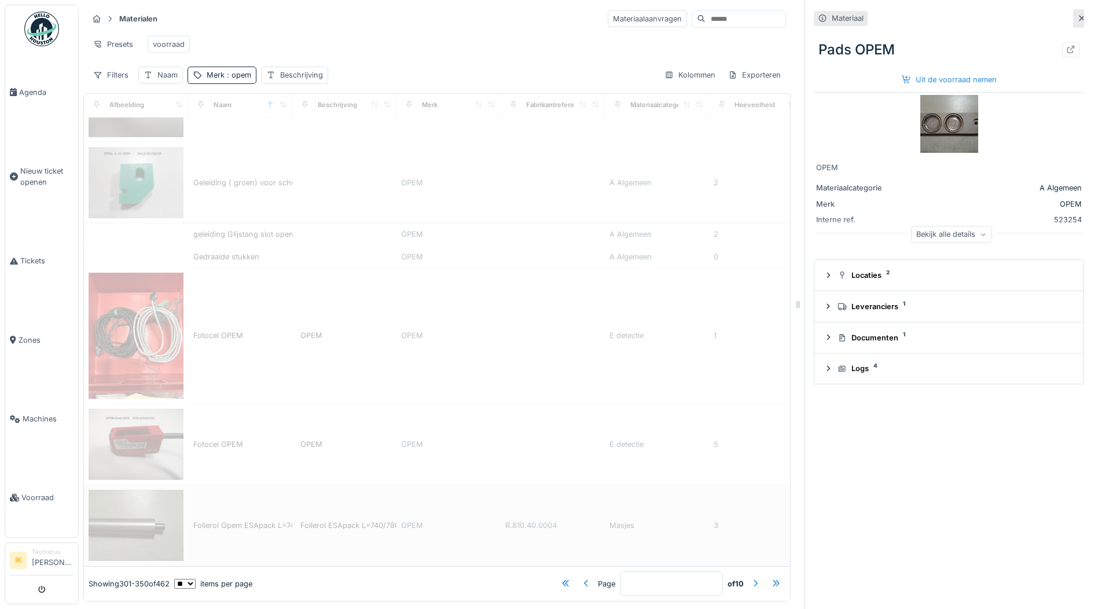
type input "*"
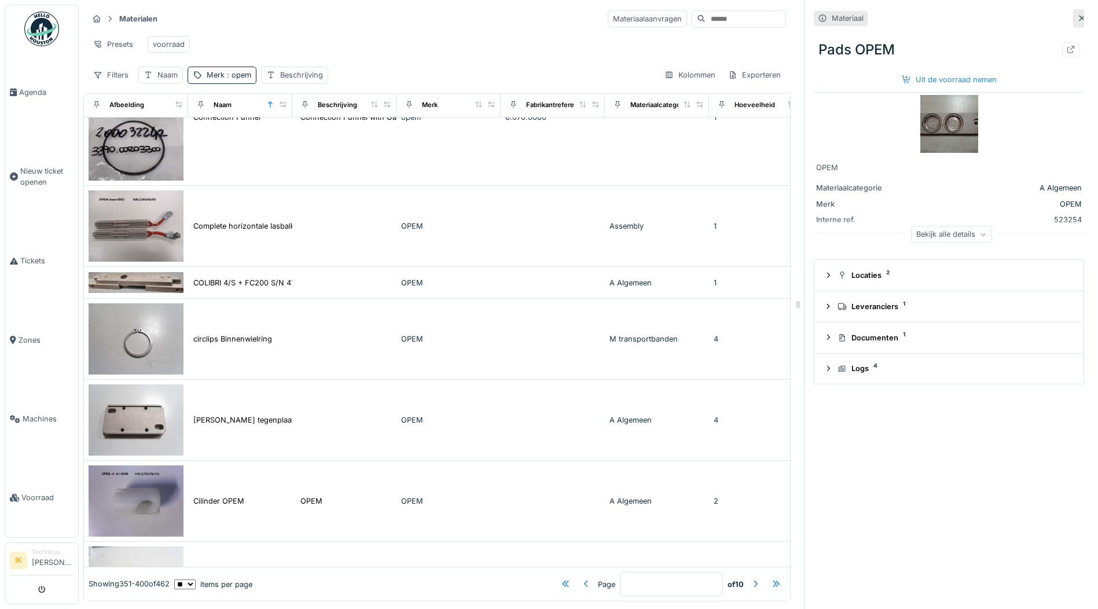
scroll to position [3292, 0]
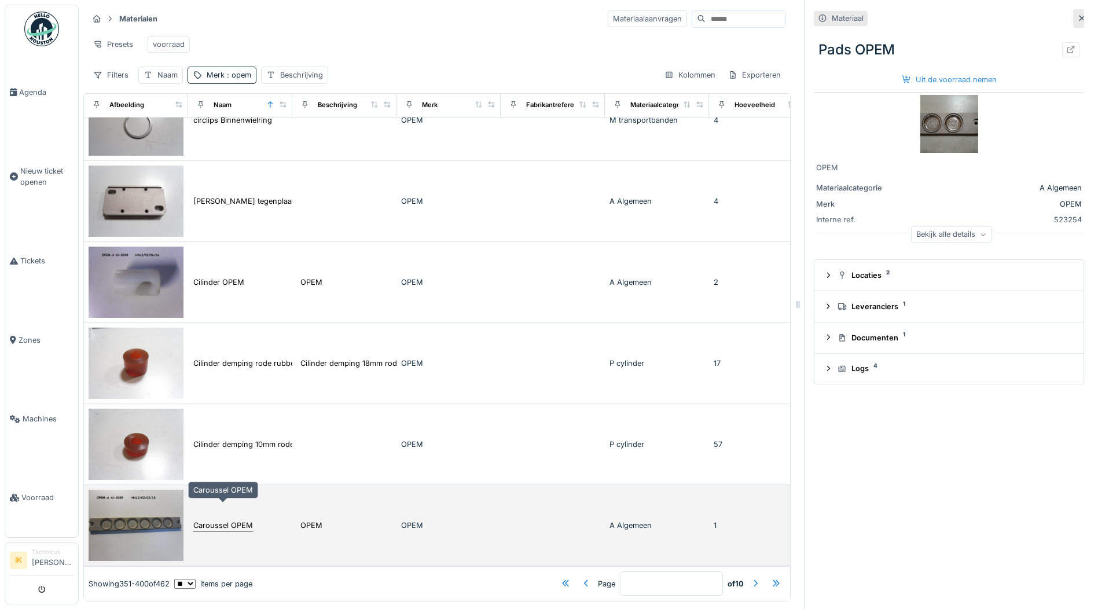
click at [208, 520] on div "Caroussel OPEM" at bounding box center [223, 525] width 60 height 11
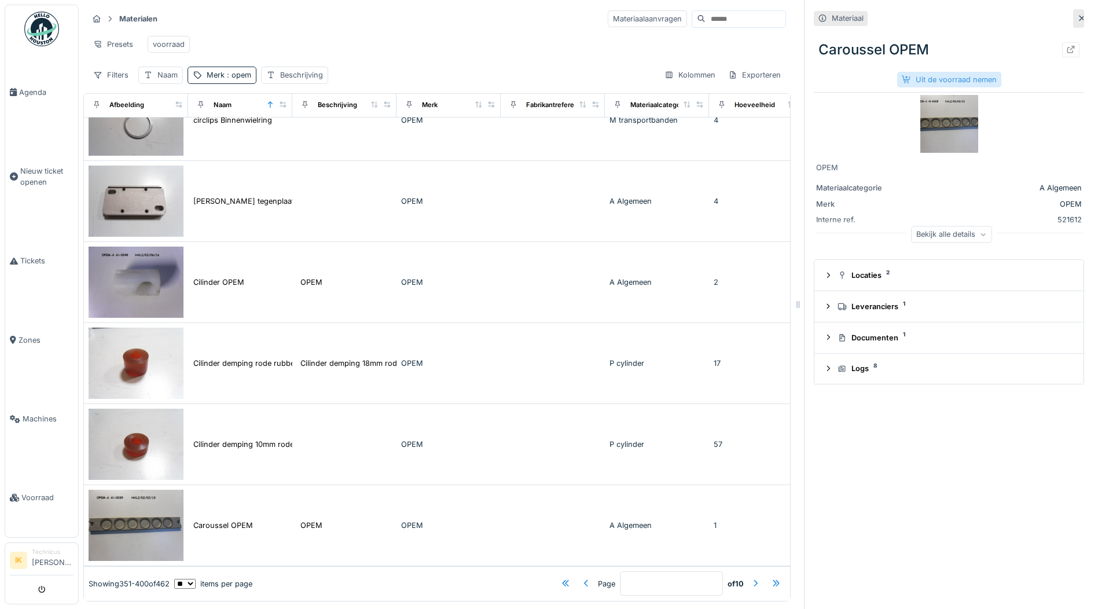
click at [935, 80] on div "Uit de voorraad nemen" at bounding box center [949, 80] width 104 height 16
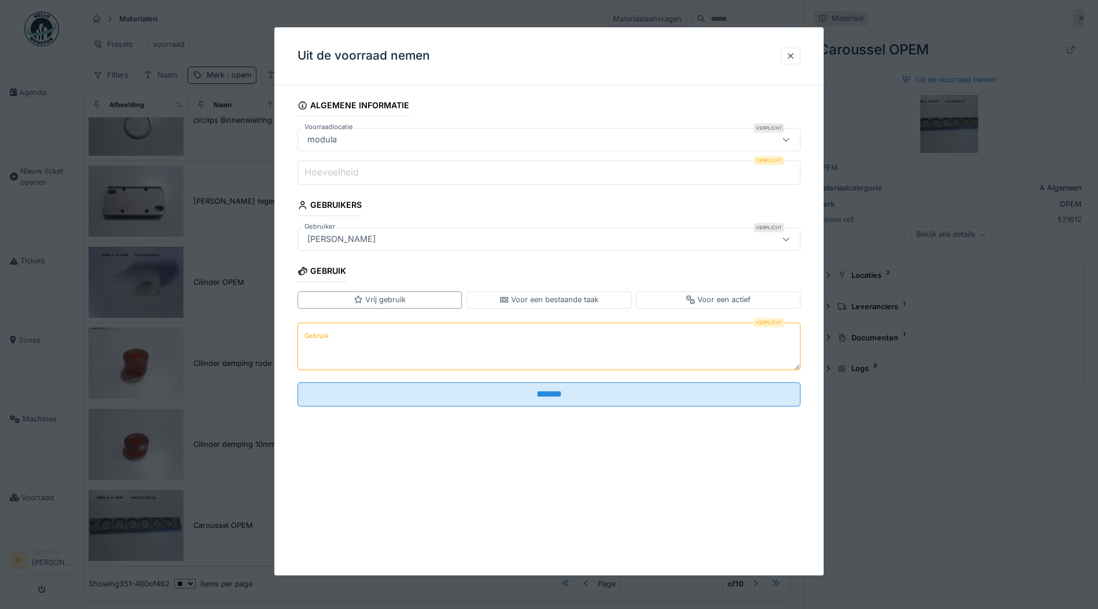
click at [357, 170] on label "Hoeveelheid" at bounding box center [331, 173] width 59 height 14
click at [357, 170] on input "Hoeveelheid" at bounding box center [549, 172] width 503 height 24
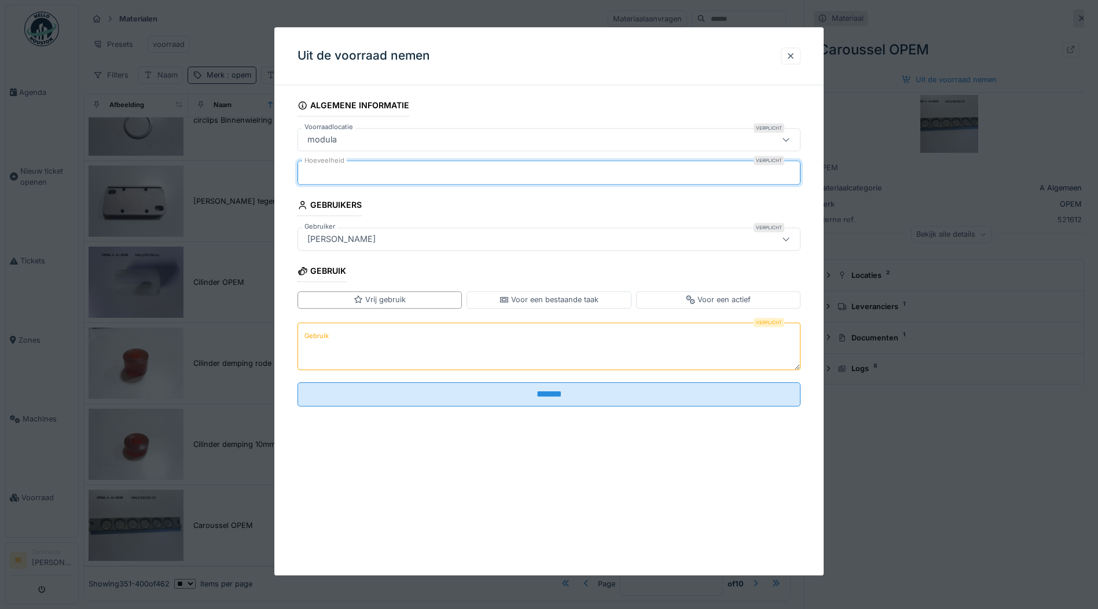
type input "*"
click at [328, 343] on label "Gebruik" at bounding box center [316, 336] width 29 height 14
click at [328, 343] on textarea "Gebruik" at bounding box center [549, 346] width 503 height 47
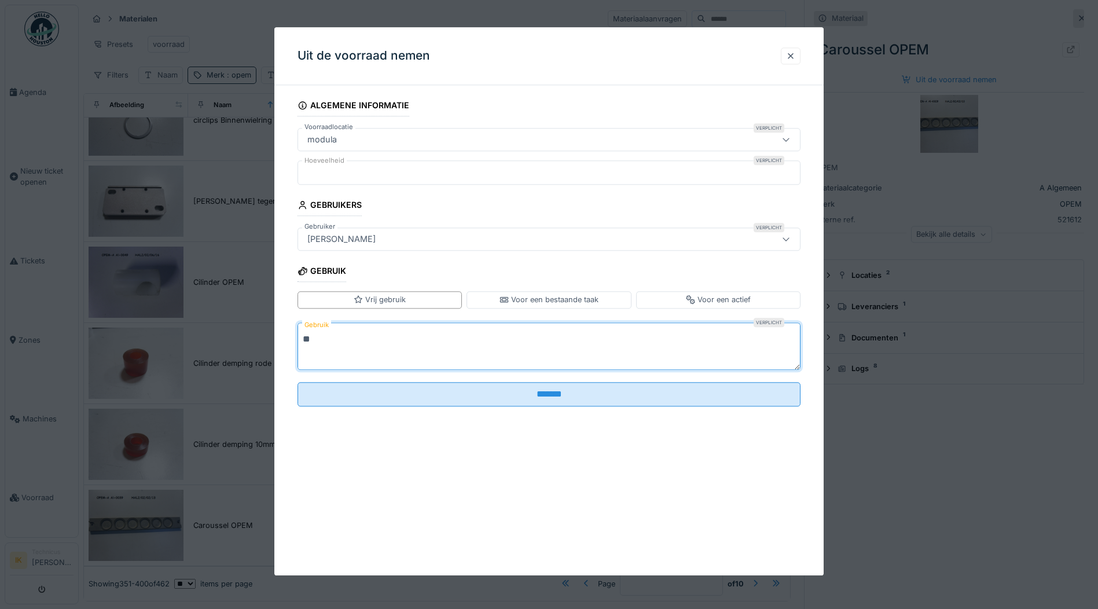
type textarea "*"
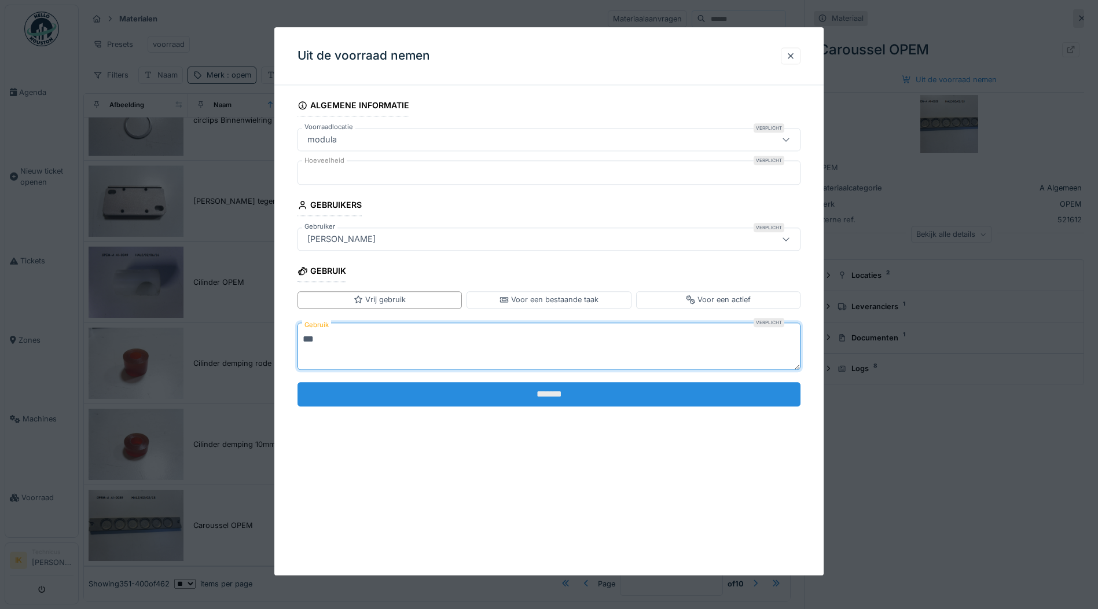
type textarea "***"
click at [578, 397] on input "*******" at bounding box center [549, 394] width 503 height 24
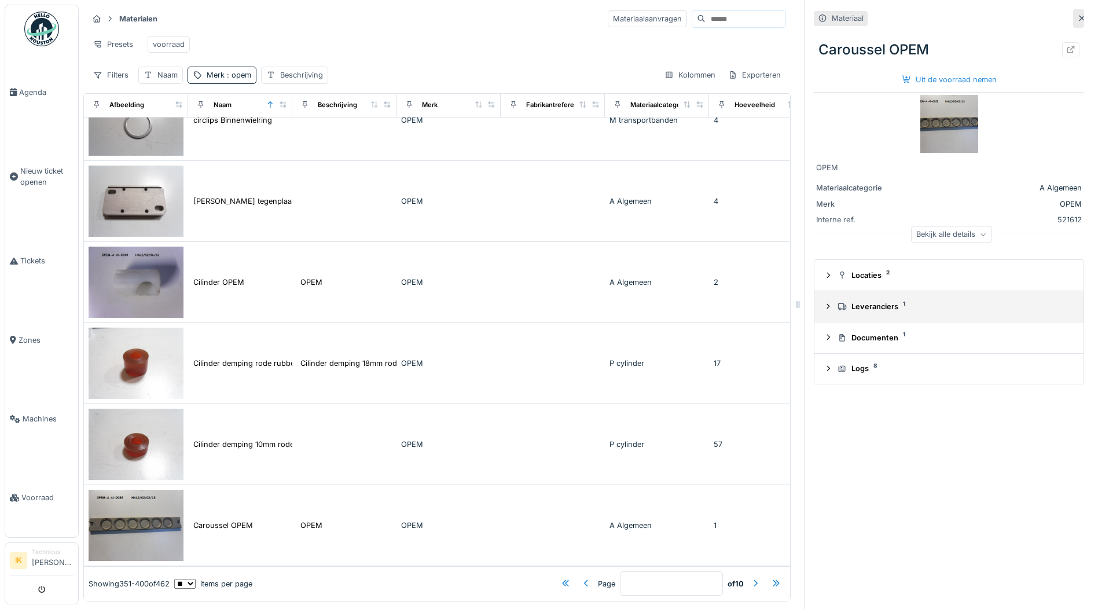
click at [824, 309] on icon at bounding box center [828, 307] width 9 height 8
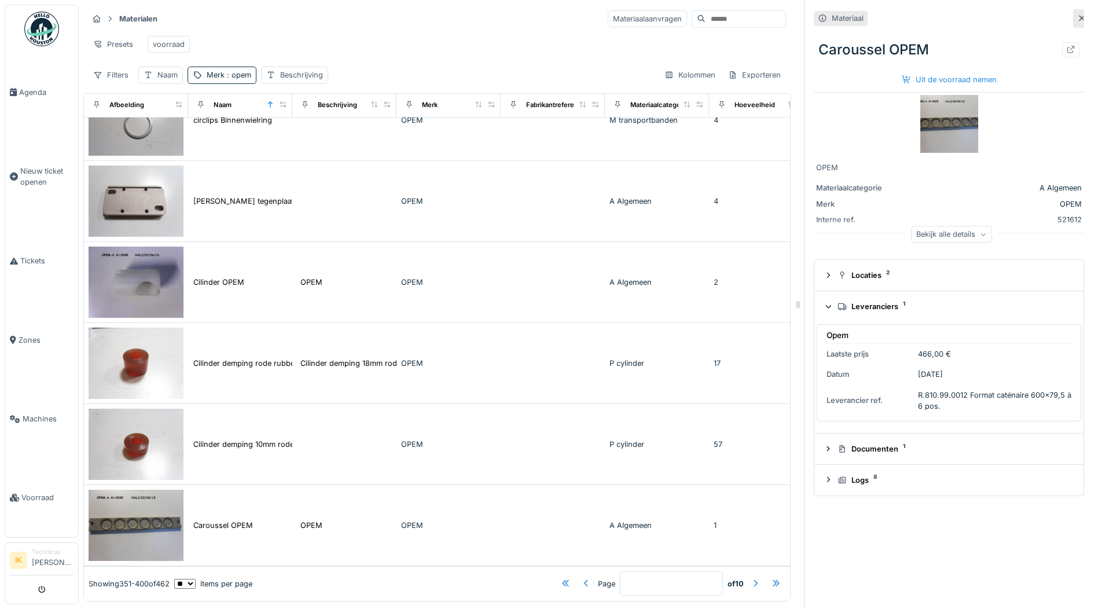
click at [825, 308] on icon at bounding box center [829, 306] width 8 height 9
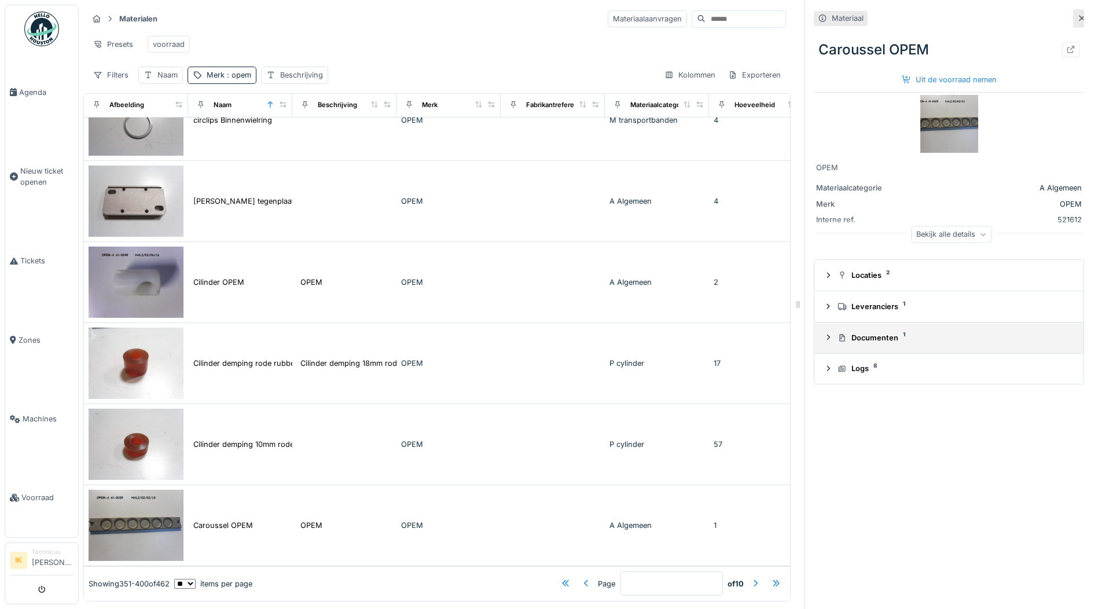
click at [824, 341] on icon at bounding box center [828, 338] width 9 height 8
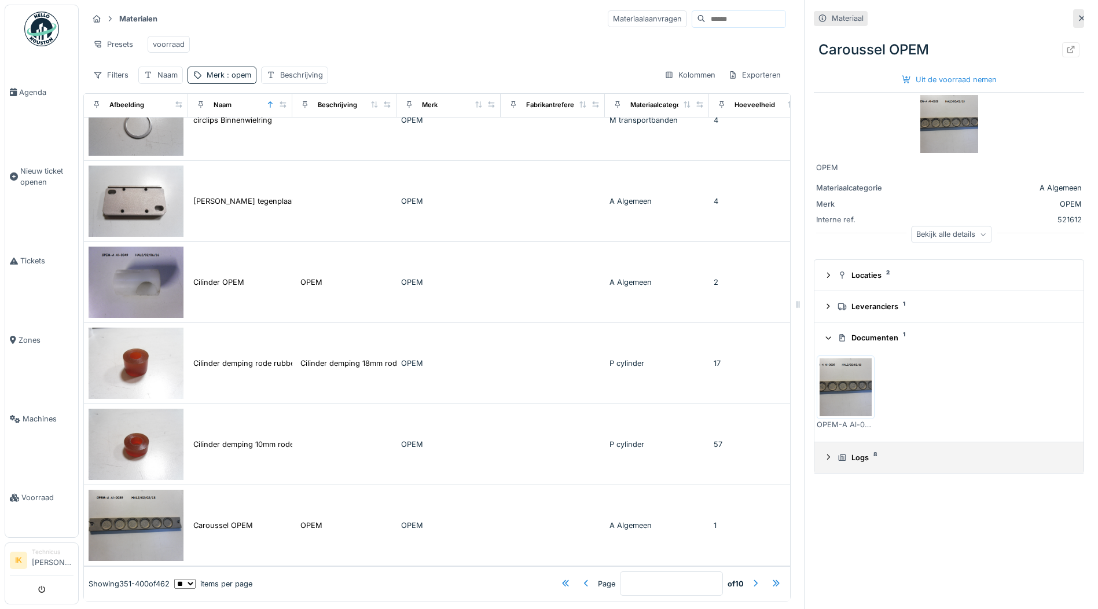
click at [827, 460] on icon at bounding box center [828, 457] width 3 height 5
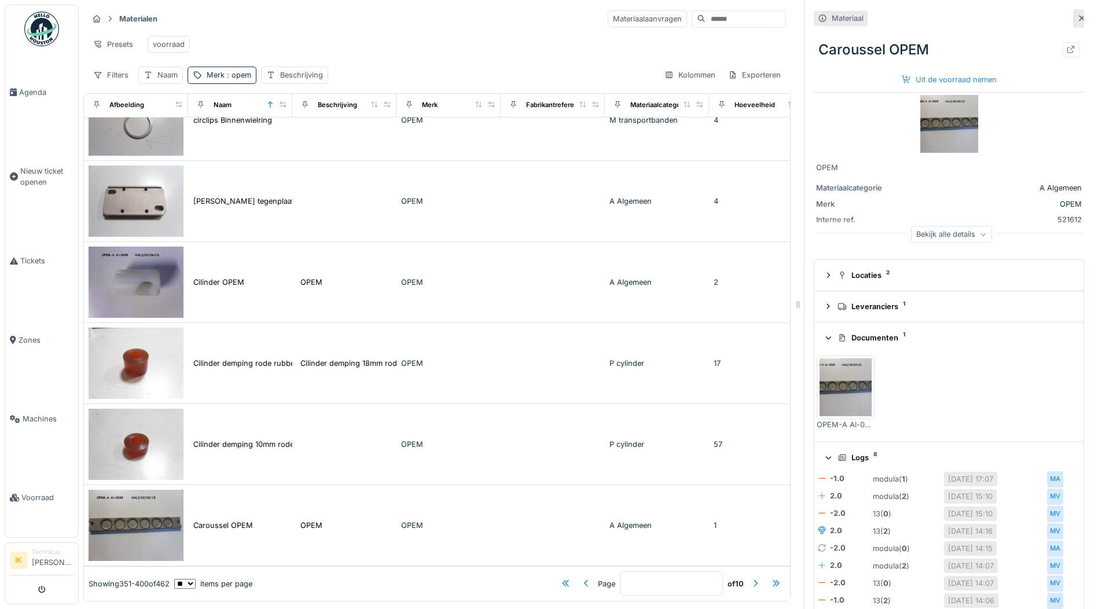
click at [826, 459] on icon at bounding box center [828, 457] width 5 height 3
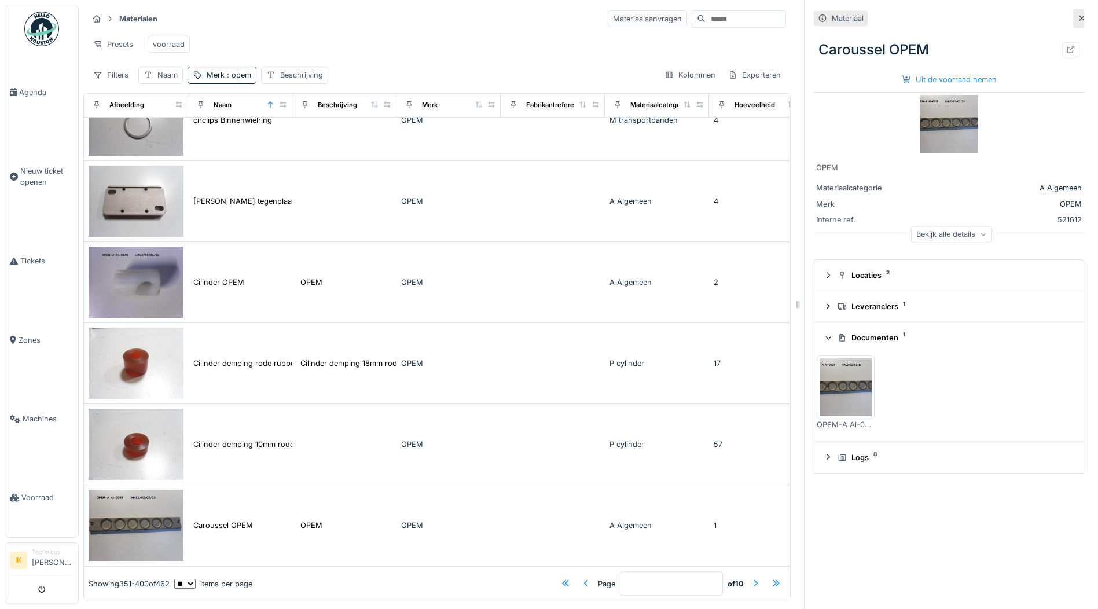
click at [980, 236] on icon at bounding box center [983, 235] width 7 height 6
